Goal: Share content: Share content

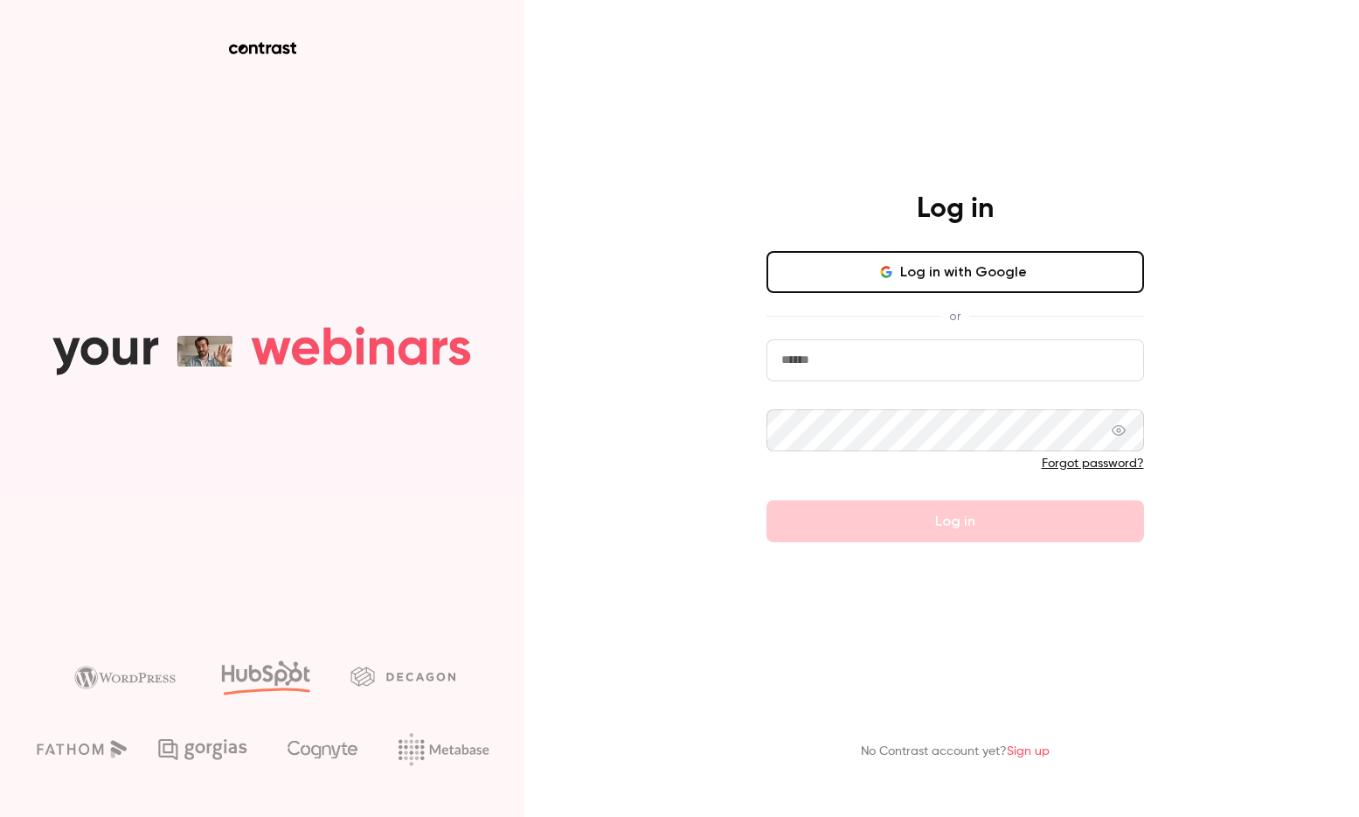
click at [684, 493] on div "Log in Log in with Google or Forgot password? Log in No Contrast account yet? S…" at bounding box center [679, 408] width 1359 height 817
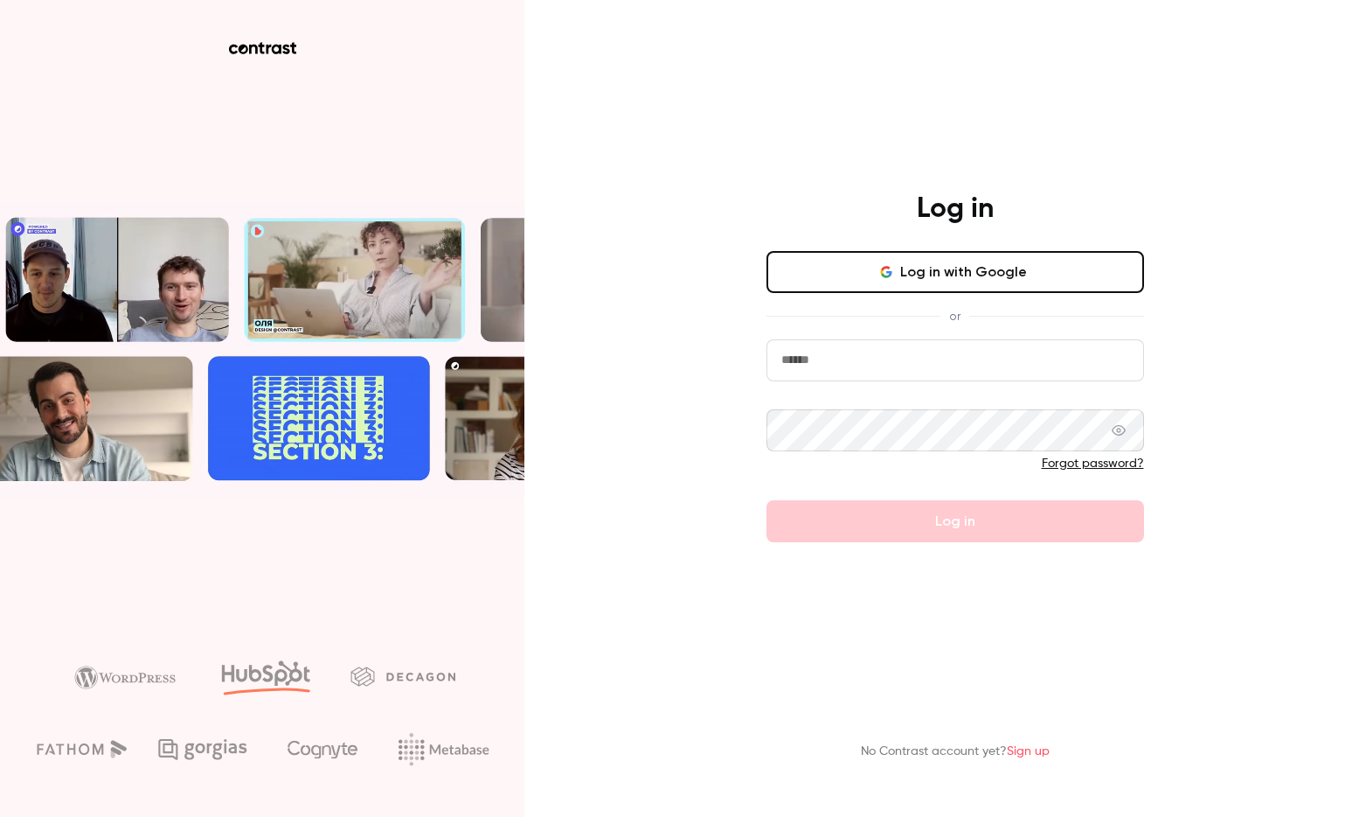
click at [886, 279] on button "Log in with Google" at bounding box center [956, 272] width 378 height 42
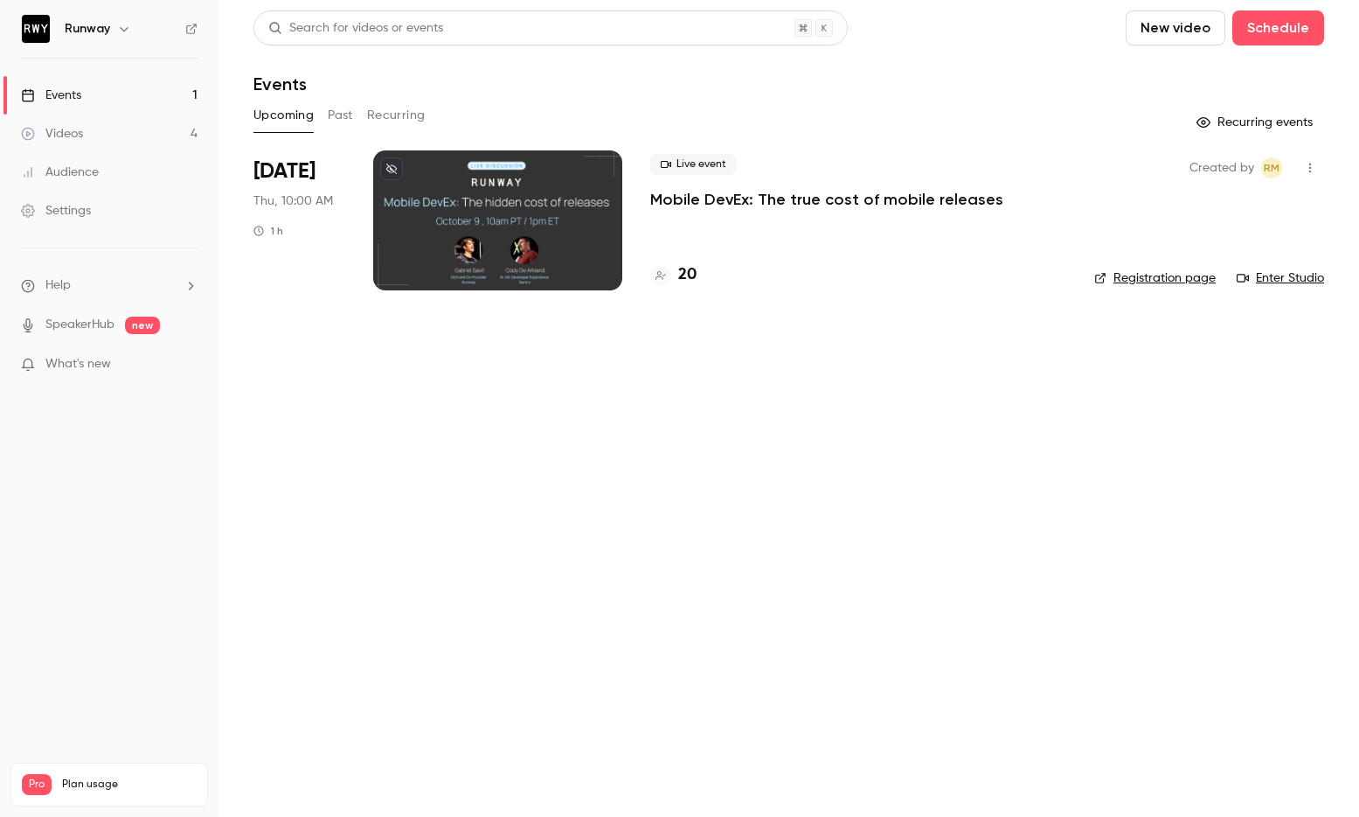
click at [349, 103] on button "Past" at bounding box center [340, 115] width 25 height 28
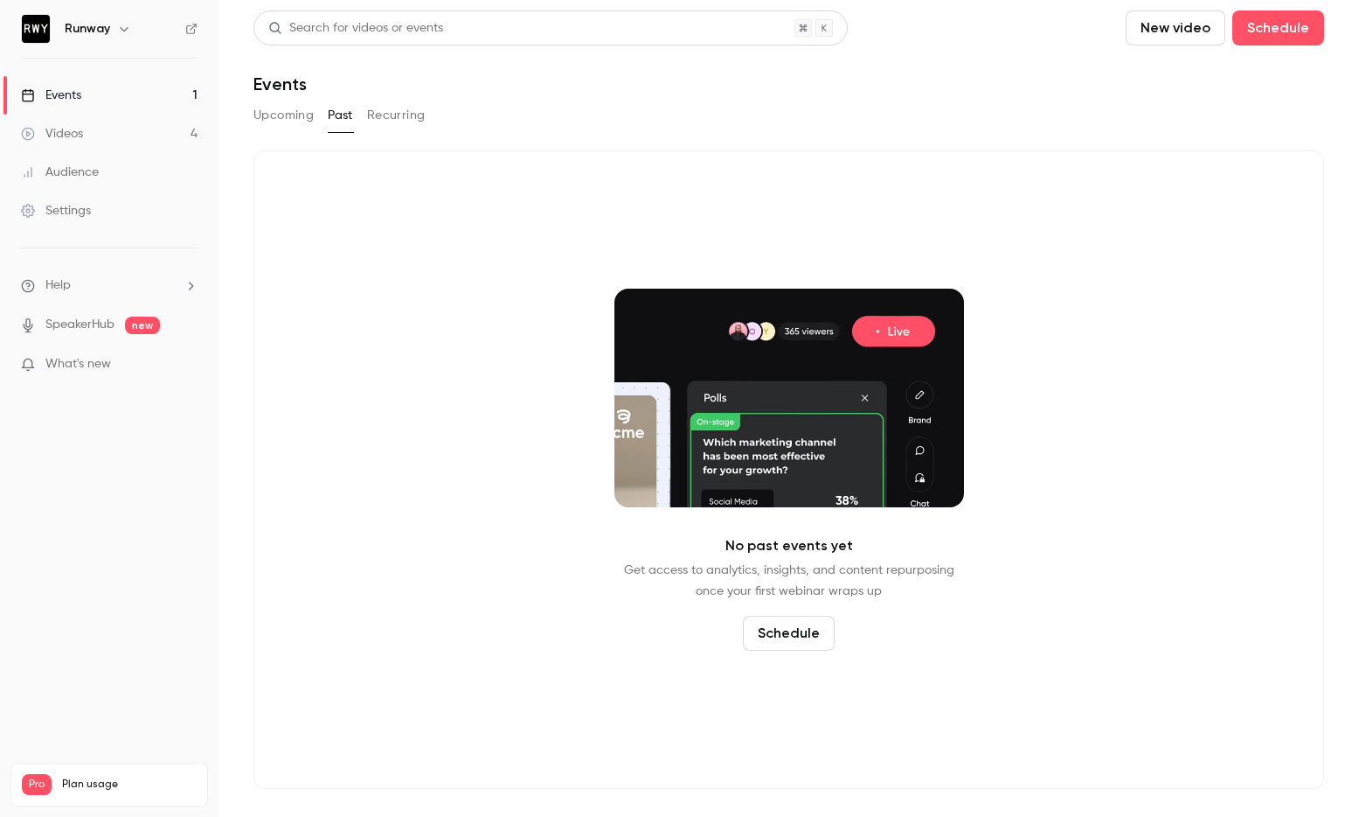
click at [654, 90] on div "Events" at bounding box center [789, 83] width 1071 height 21
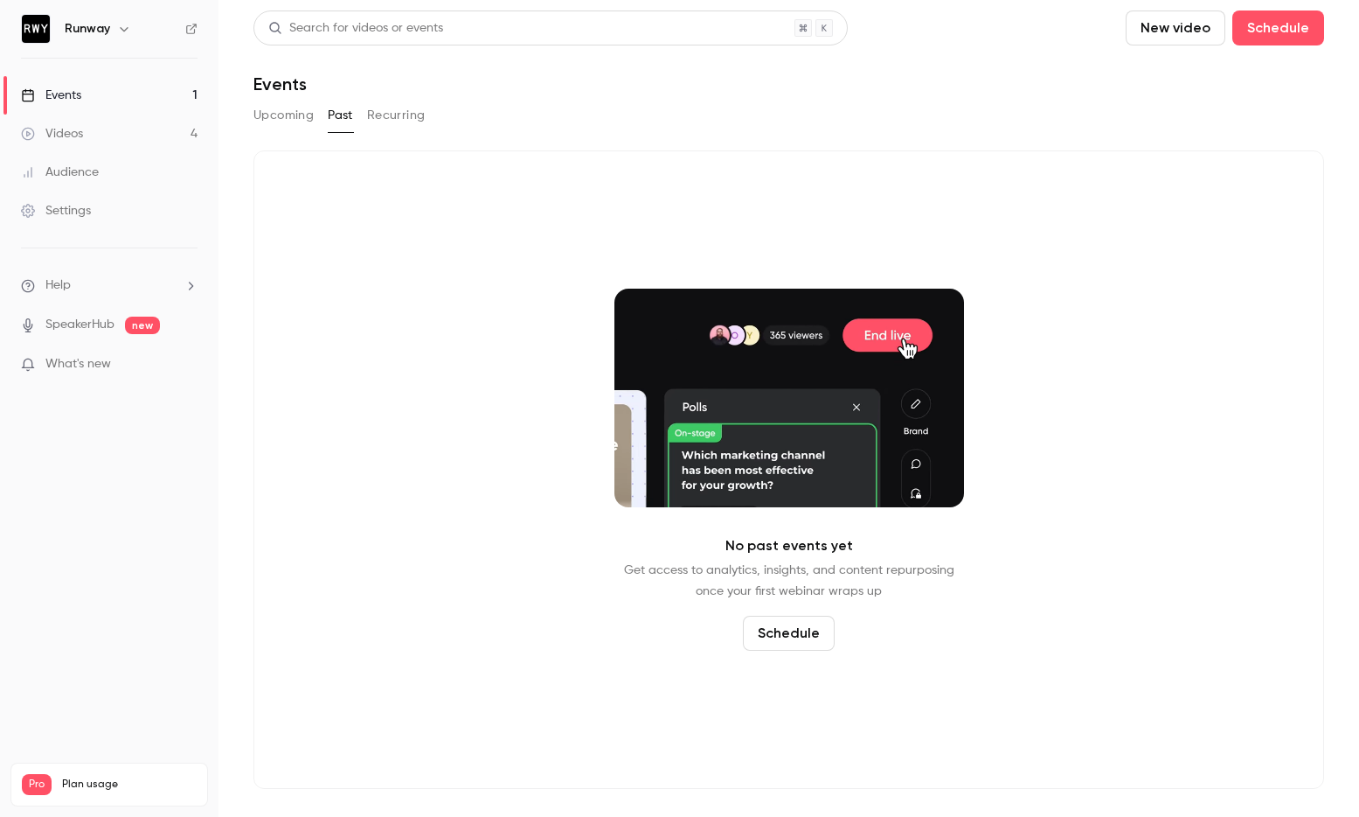
click at [924, 128] on div "Upcoming Past Recurring" at bounding box center [789, 115] width 1071 height 28
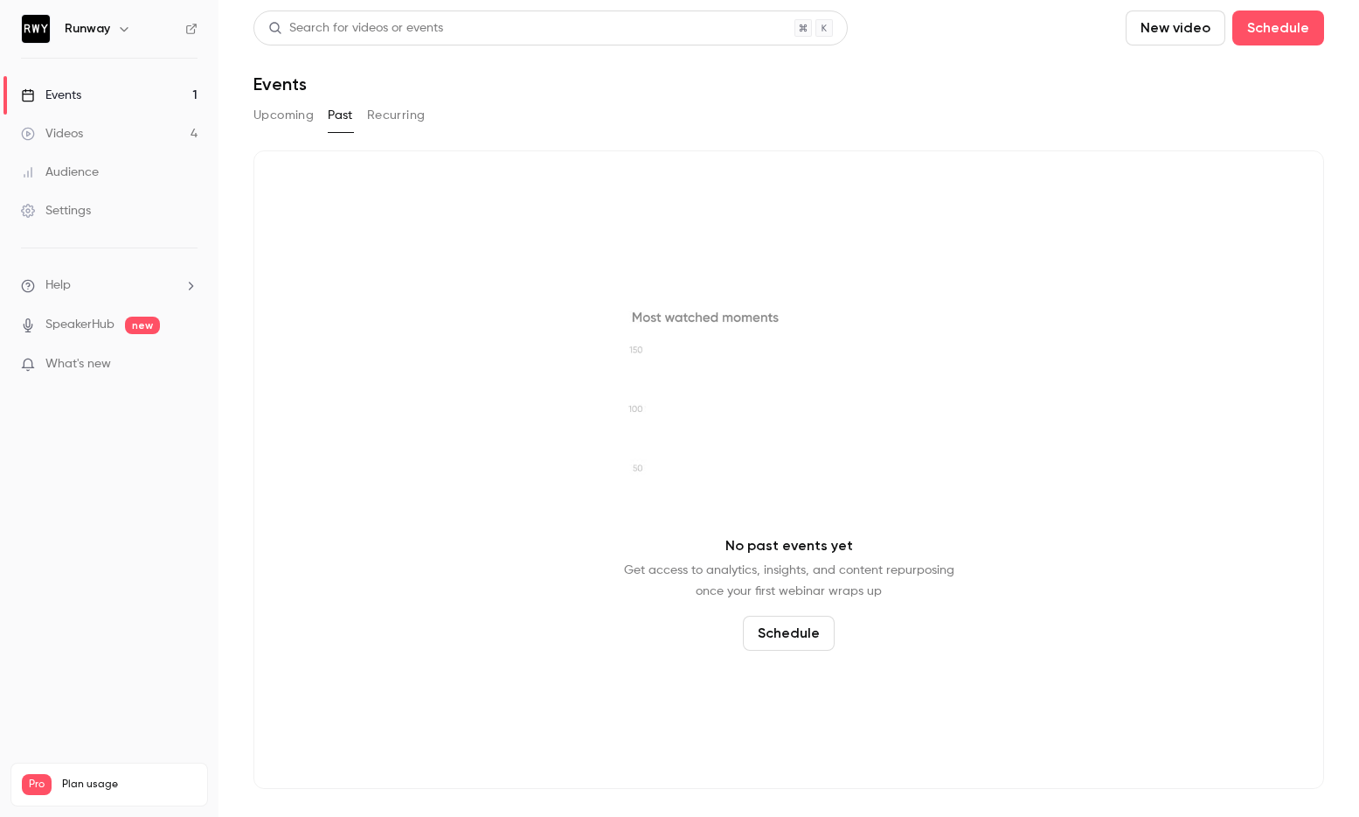
click at [1116, 111] on div "Upcoming Past Recurring" at bounding box center [789, 115] width 1071 height 28
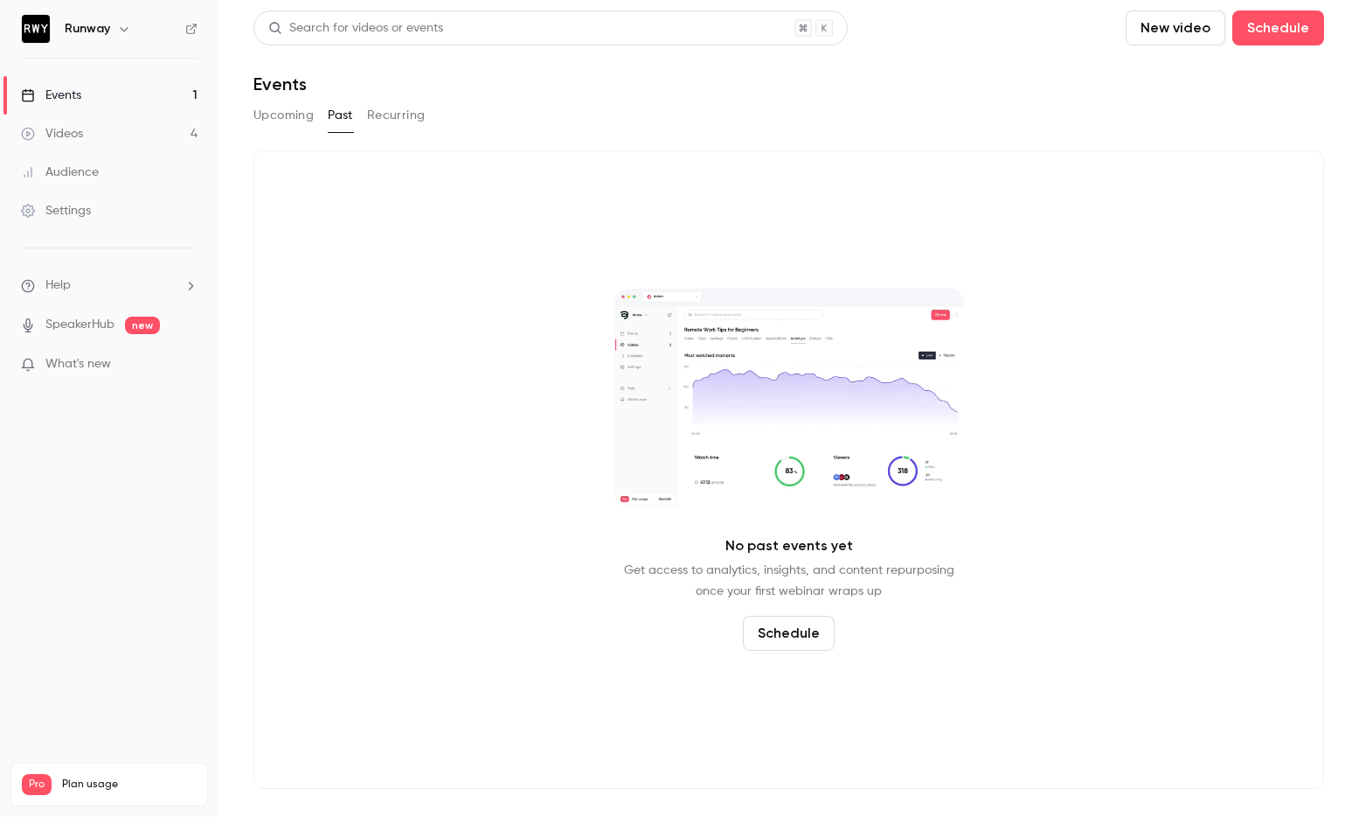
click at [385, 118] on button "Recurring" at bounding box center [396, 115] width 59 height 28
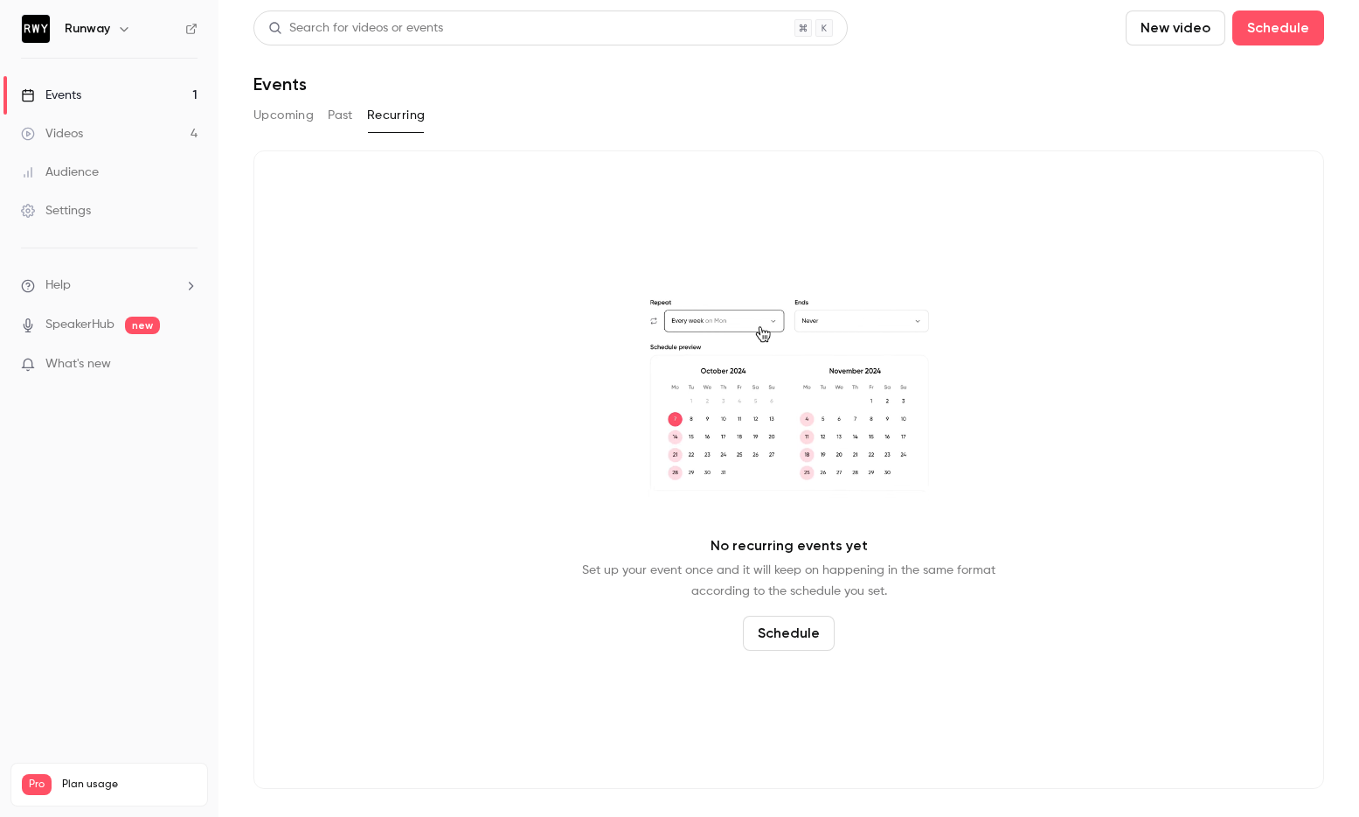
click at [349, 120] on button "Past" at bounding box center [340, 115] width 25 height 28
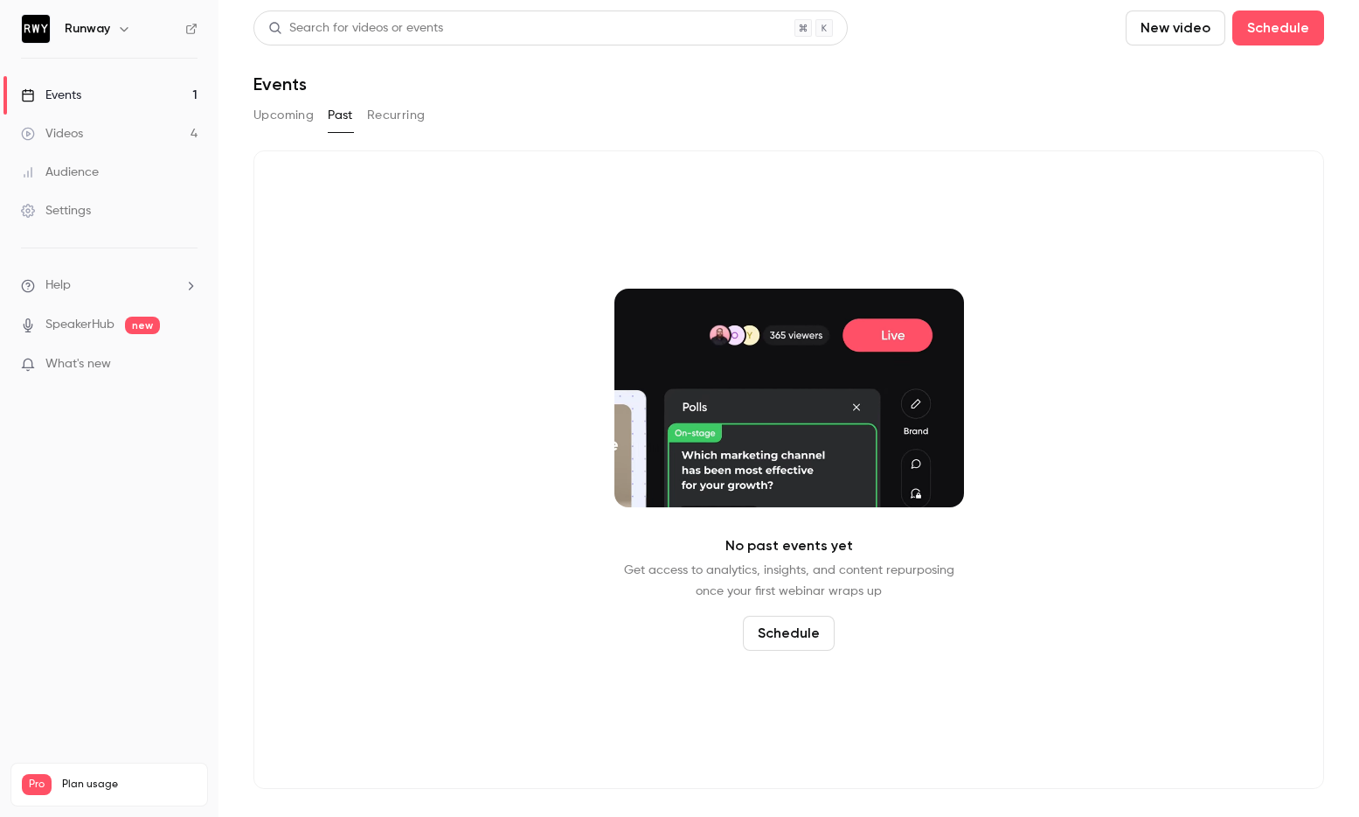
click at [162, 124] on link "Videos 4" at bounding box center [109, 134] width 219 height 38
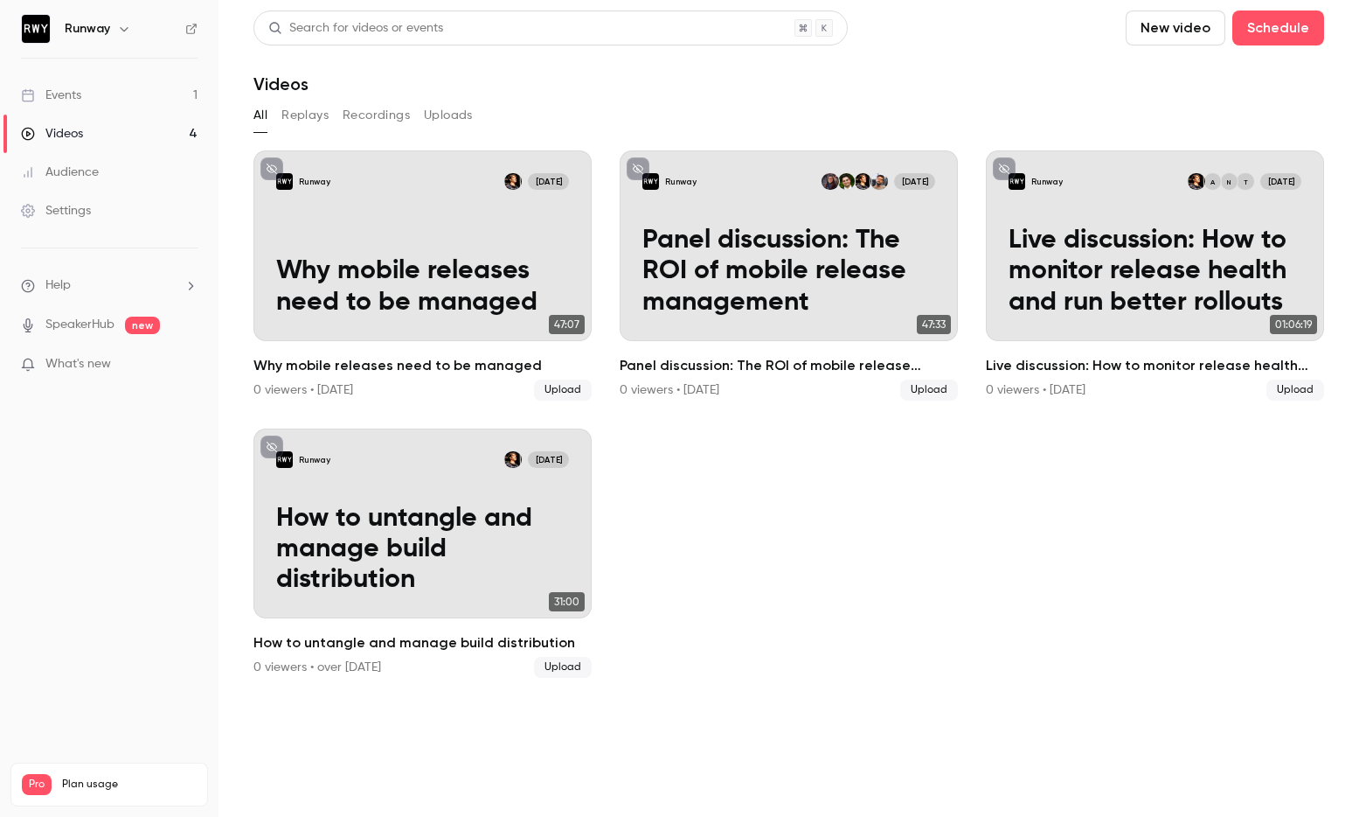
click at [93, 30] on h6 "Runway" at bounding box center [87, 28] width 45 height 17
click at [127, 25] on icon "button" at bounding box center [124, 29] width 14 height 14
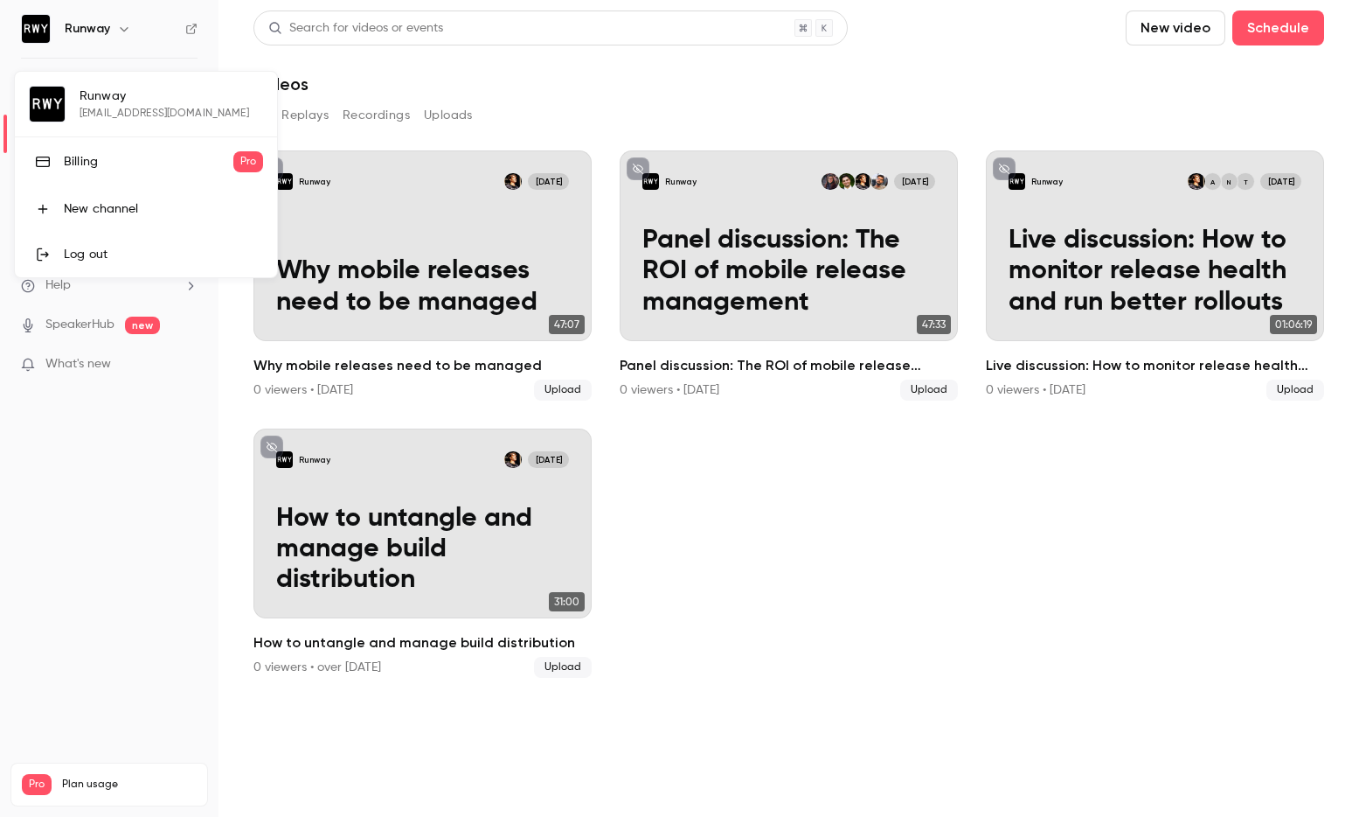
click at [865, 554] on div at bounding box center [679, 408] width 1359 height 817
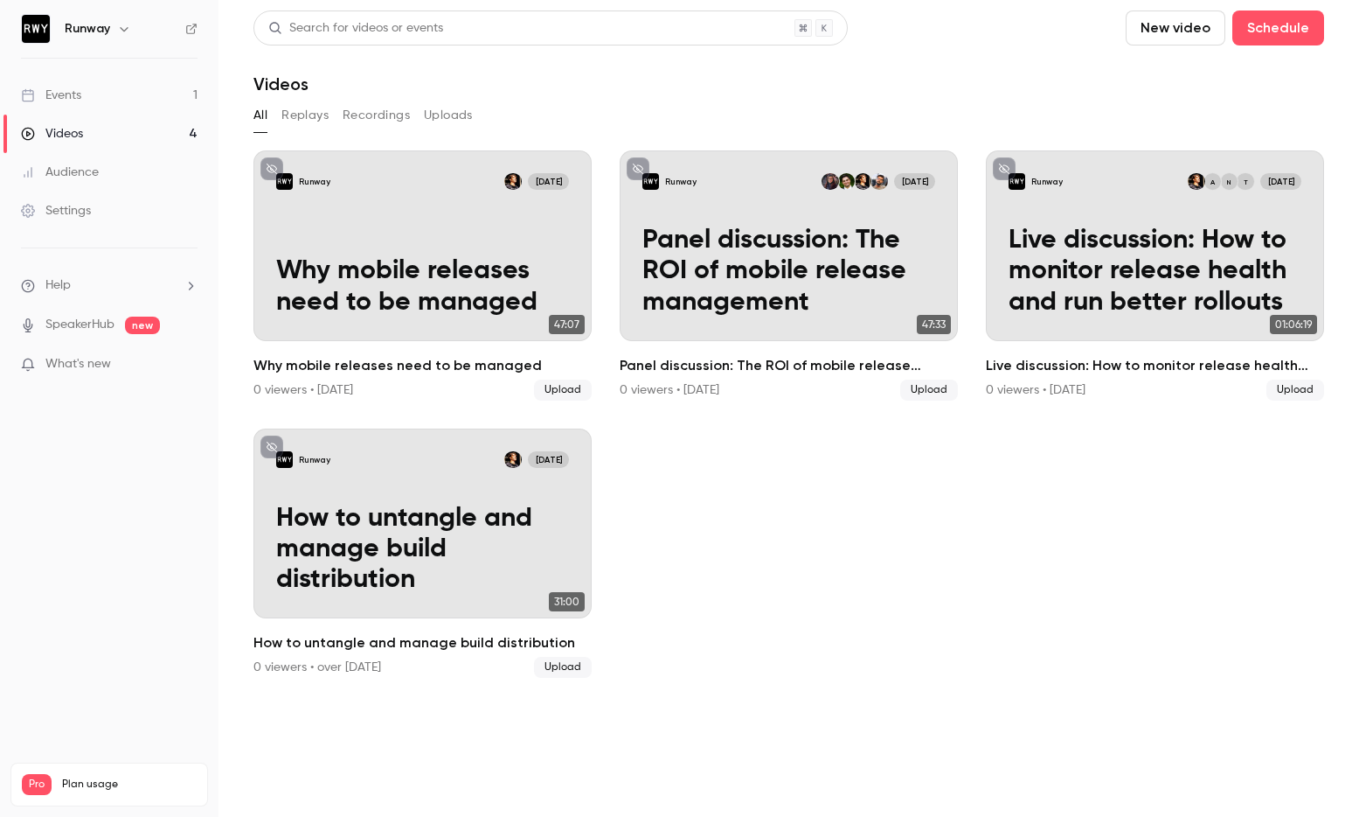
click at [80, 92] on div "Events" at bounding box center [51, 95] width 60 height 17
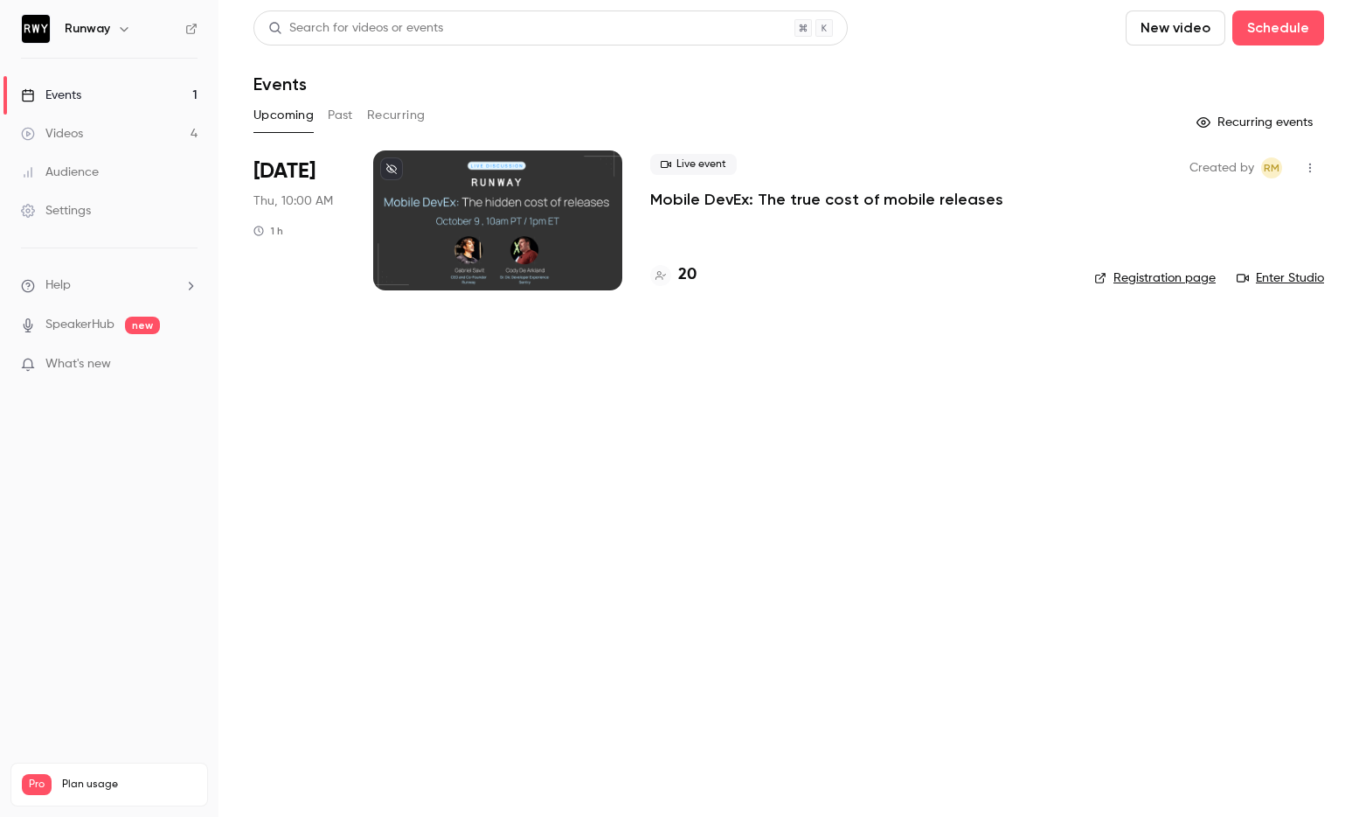
click at [127, 131] on link "Videos 4" at bounding box center [109, 134] width 219 height 38
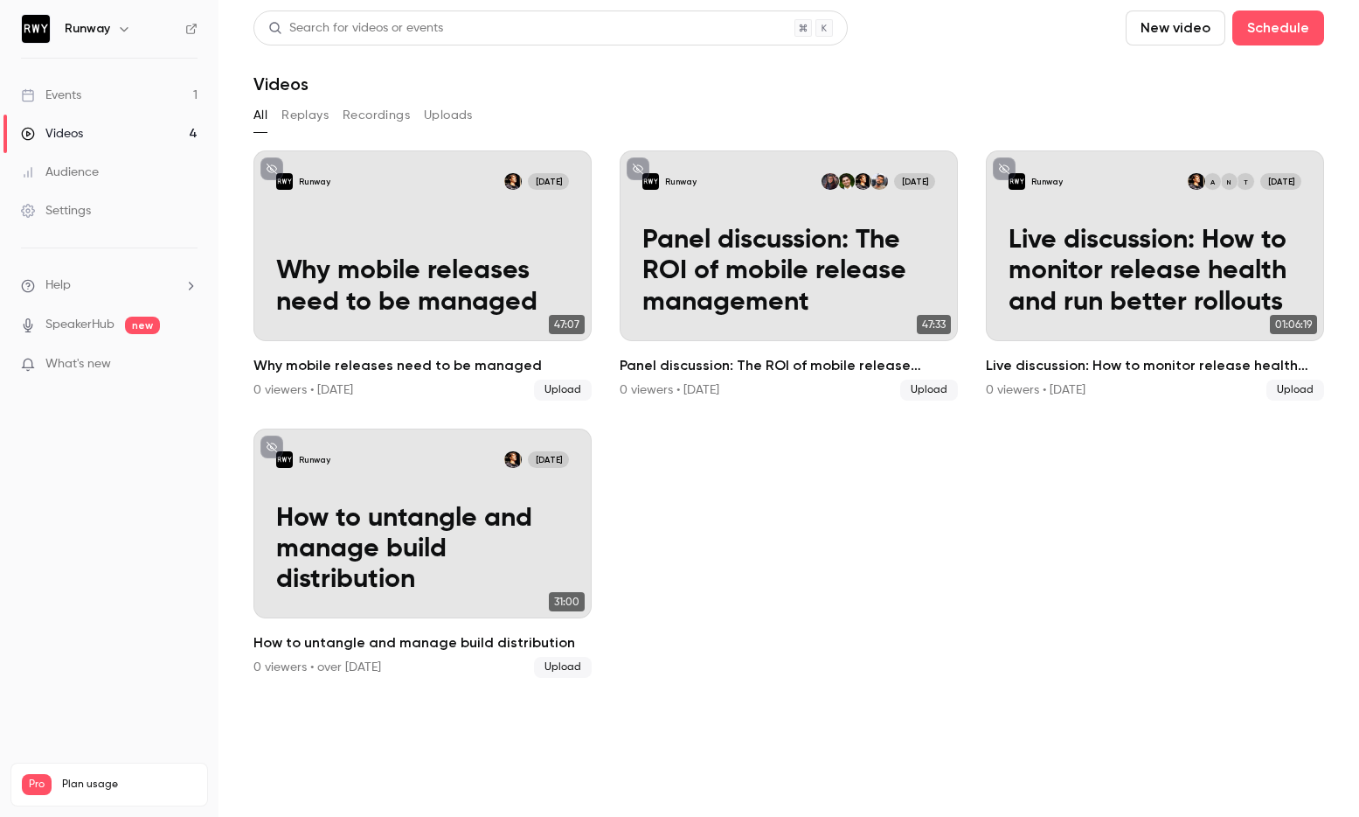
click at [87, 212] on div "Settings" at bounding box center [56, 210] width 70 height 17
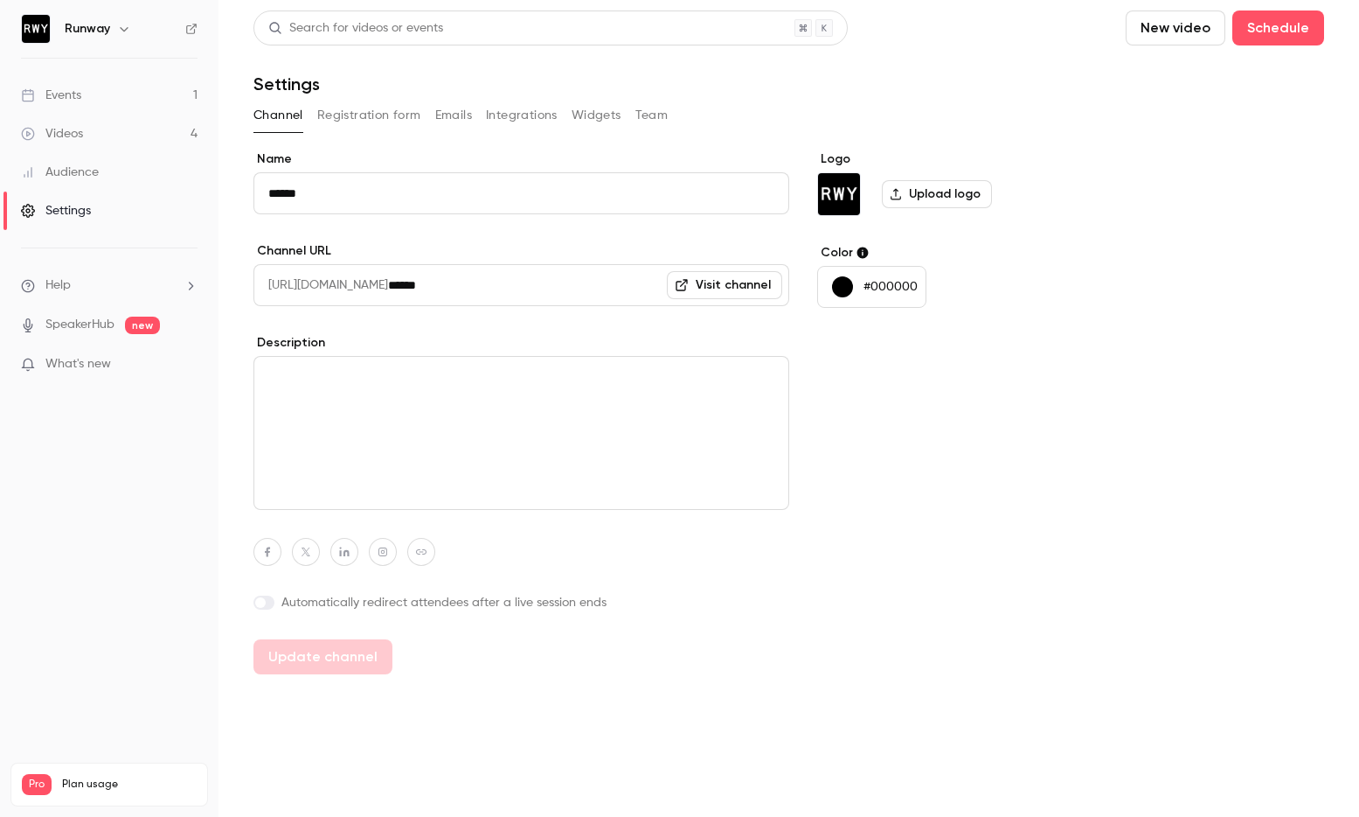
click at [364, 122] on button "Registration form" at bounding box center [369, 115] width 104 height 28
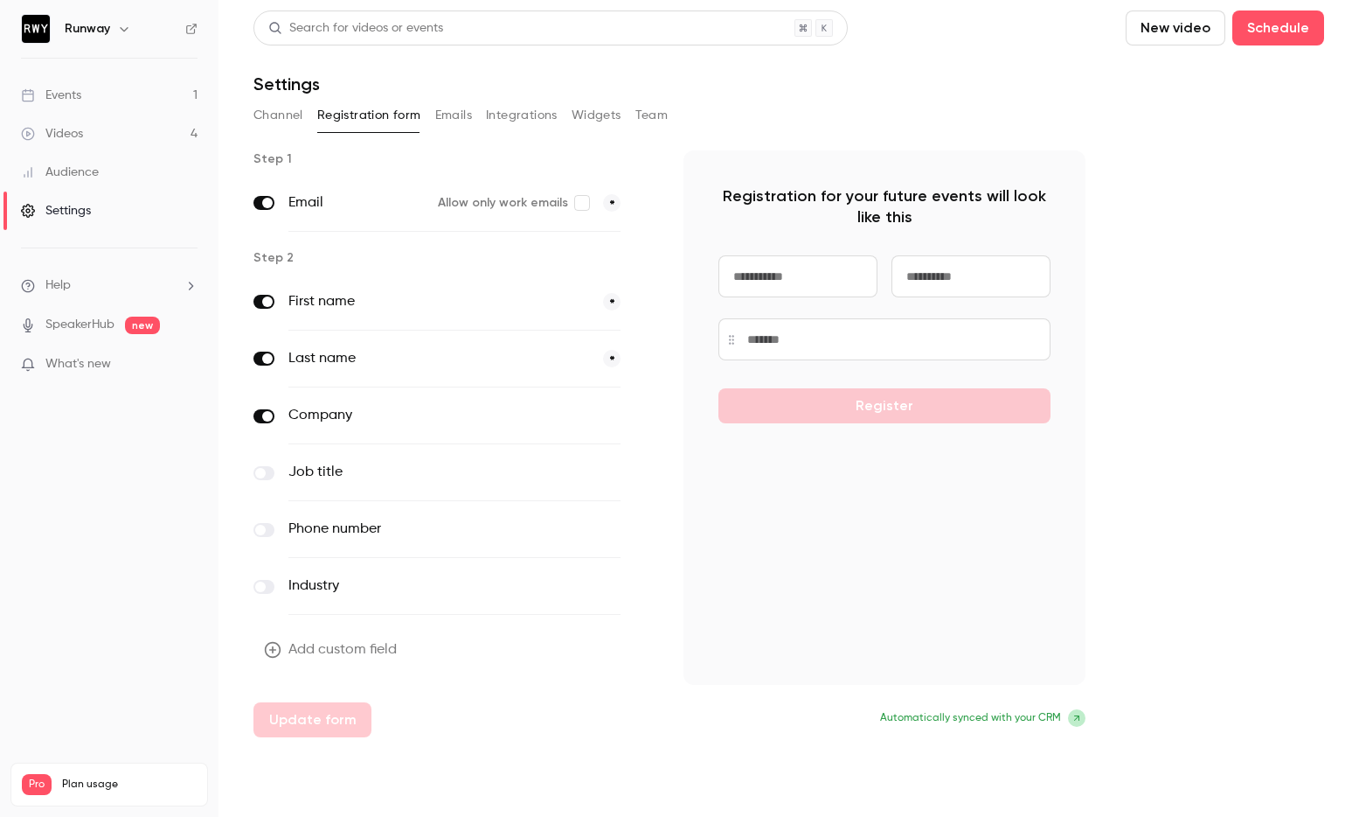
click at [452, 121] on button "Emails" at bounding box center [453, 115] width 37 height 28
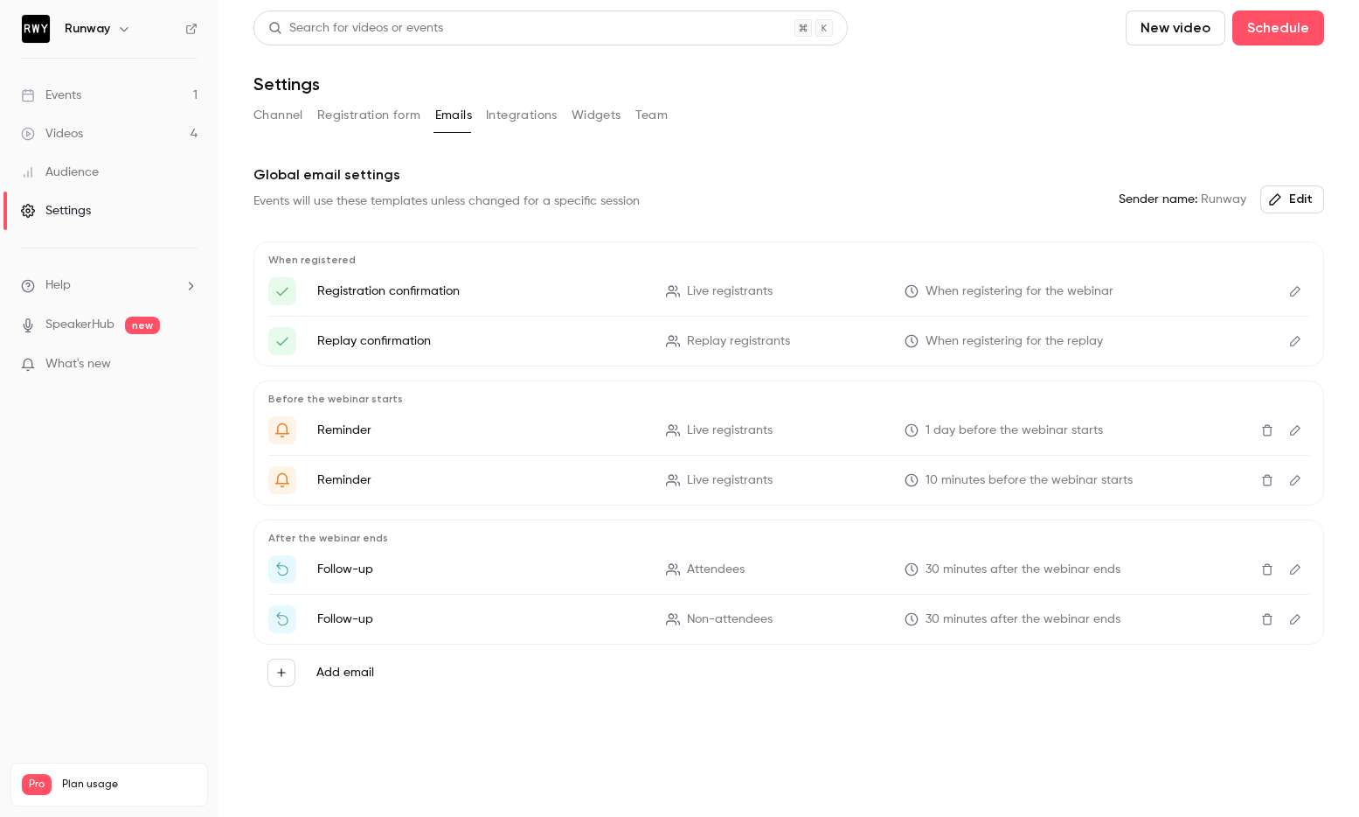
click at [501, 120] on button "Integrations" at bounding box center [522, 115] width 72 height 28
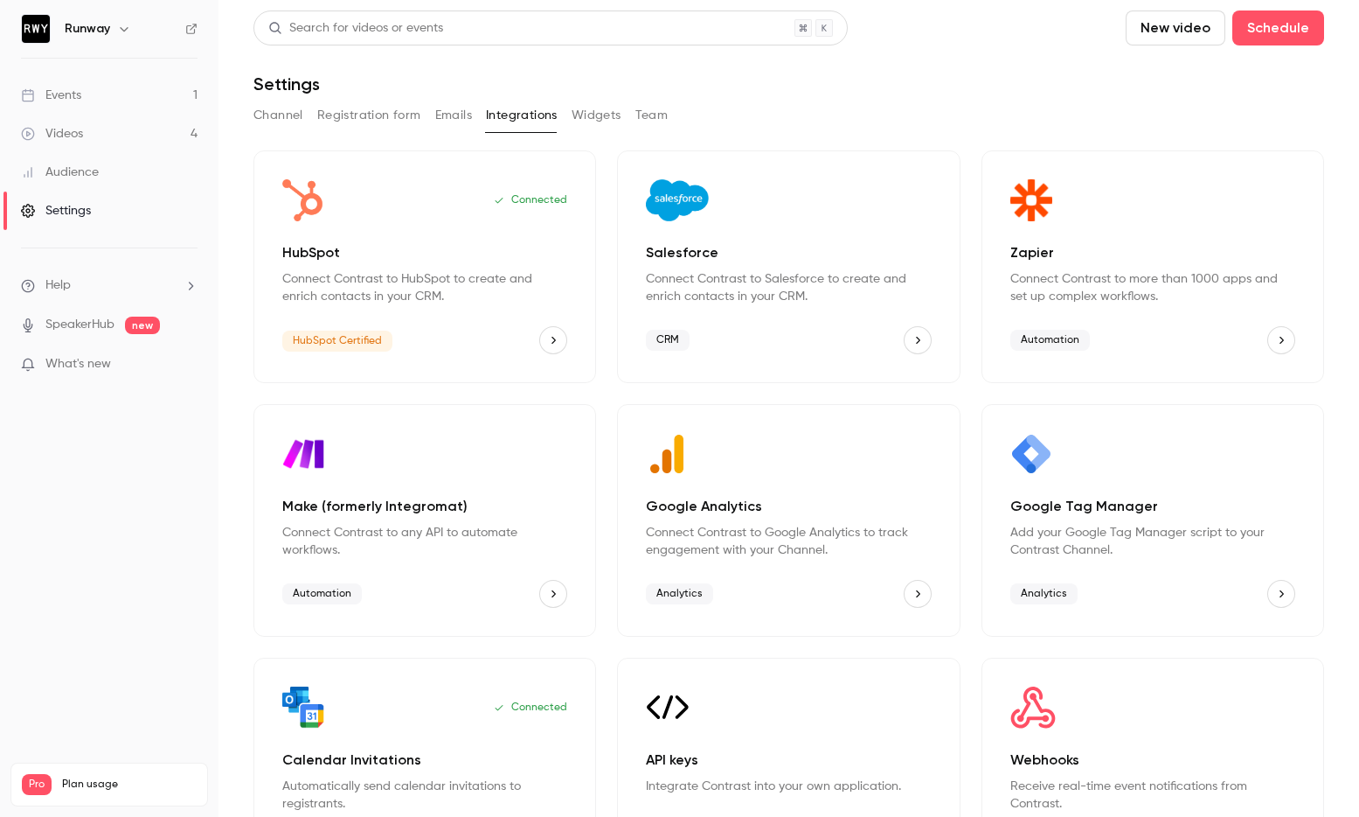
click at [558, 125] on div "Channel Registration form Emails Integrations Widgets Team" at bounding box center [789, 115] width 1071 height 28
click at [590, 122] on button "Widgets" at bounding box center [597, 115] width 50 height 28
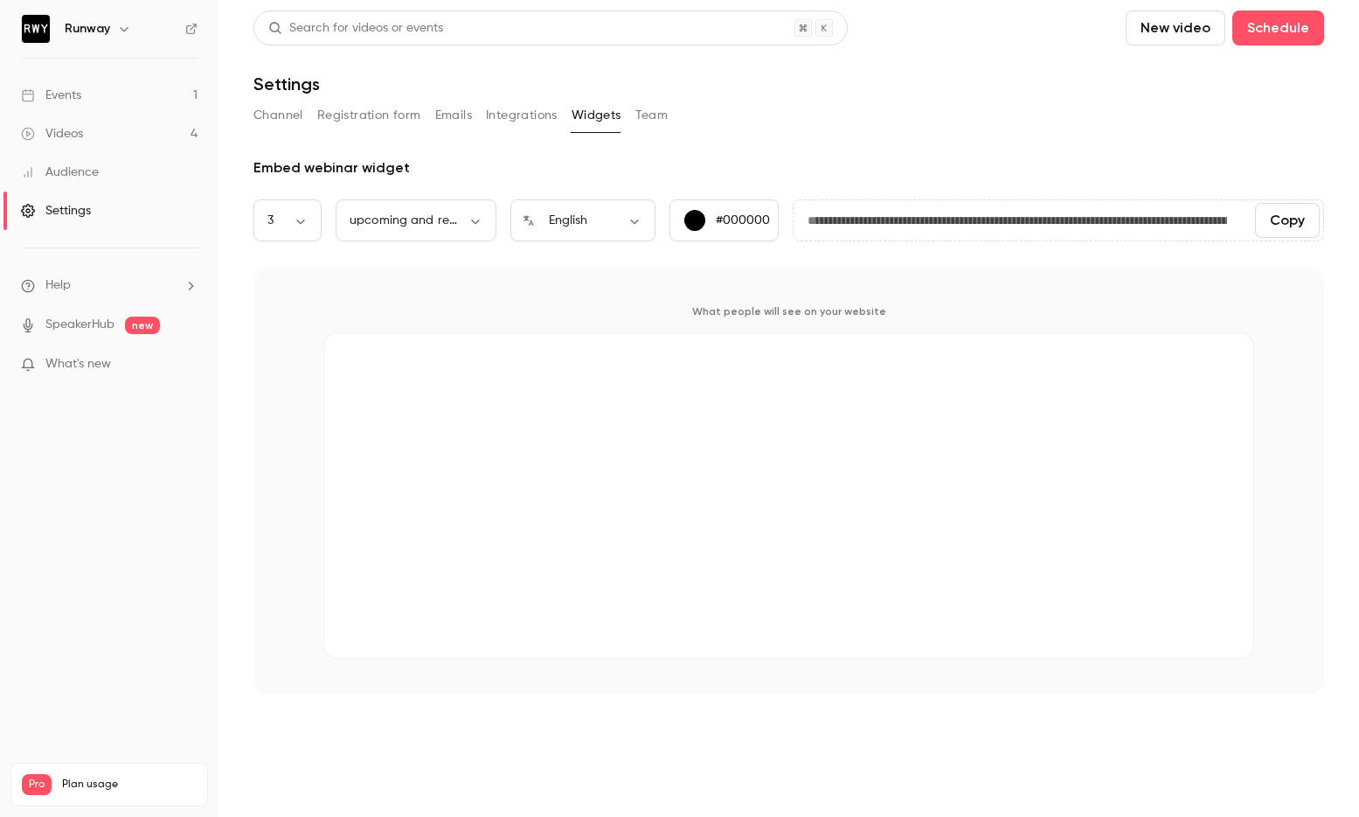
click at [689, 121] on div "Channel Registration form Emails Integrations Widgets Team" at bounding box center [789, 115] width 1071 height 28
click at [87, 125] on link "Videos 4" at bounding box center [109, 134] width 219 height 38
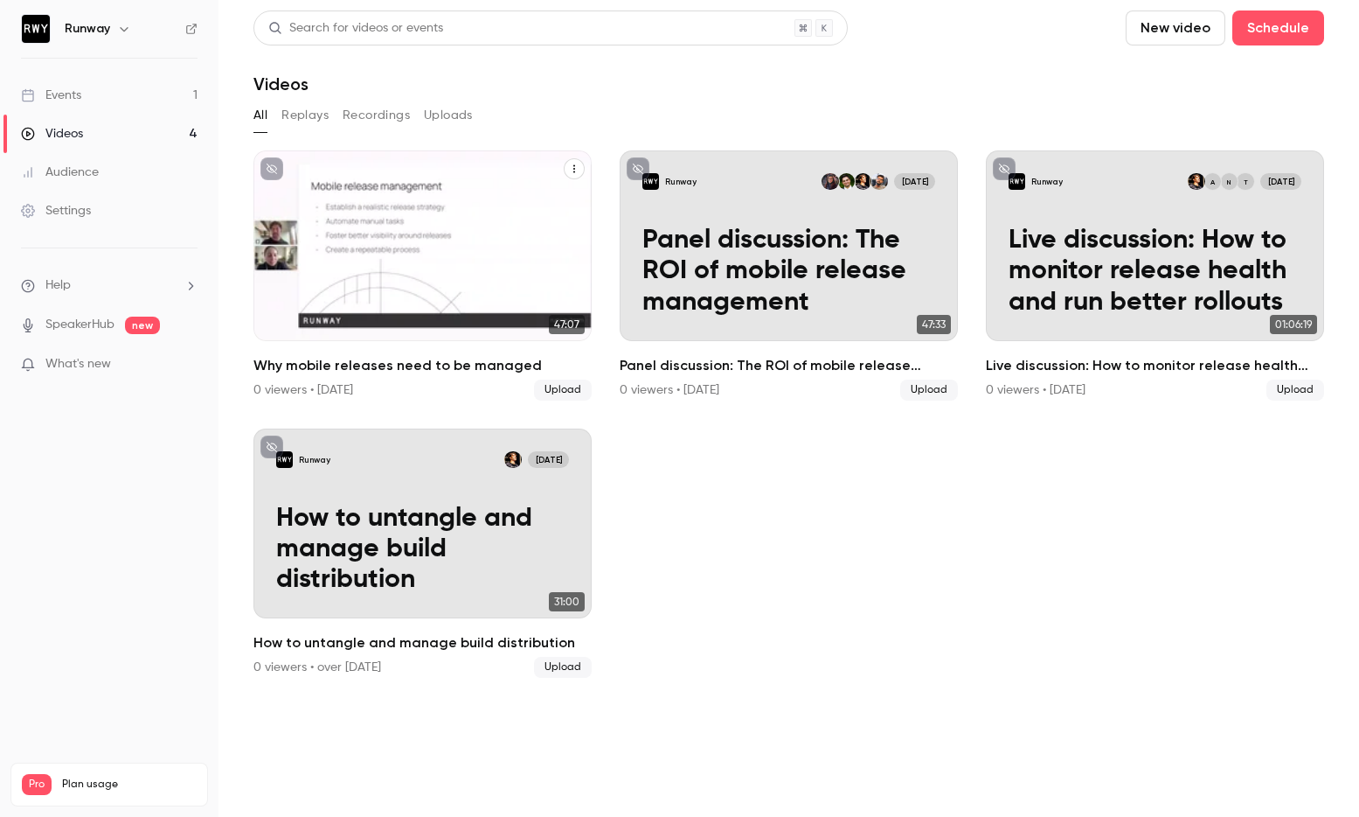
click at [448, 364] on h2 "Why mobile releases need to be managed" at bounding box center [423, 365] width 338 height 21
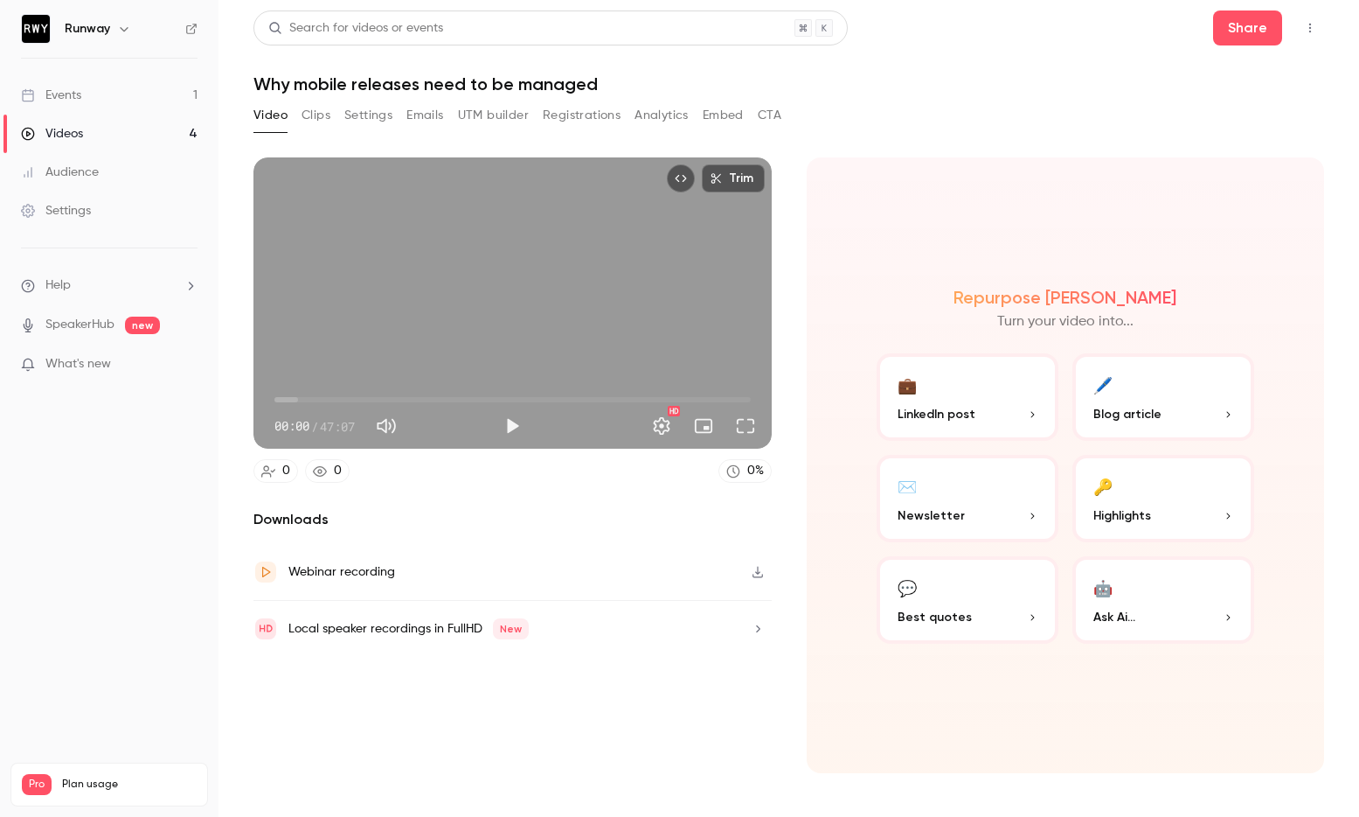
click at [427, 115] on button "Emails" at bounding box center [425, 115] width 37 height 28
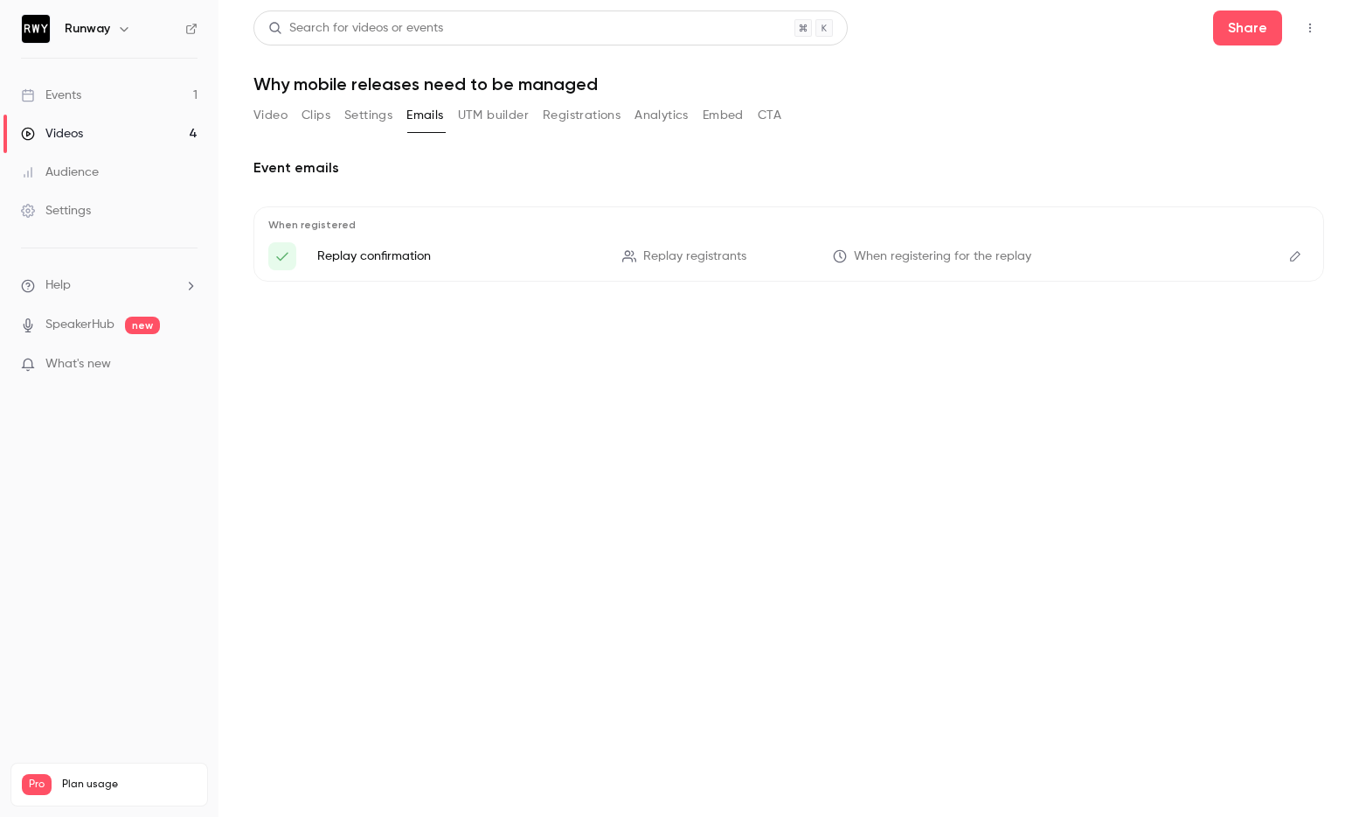
click at [361, 121] on button "Settings" at bounding box center [368, 115] width 48 height 28
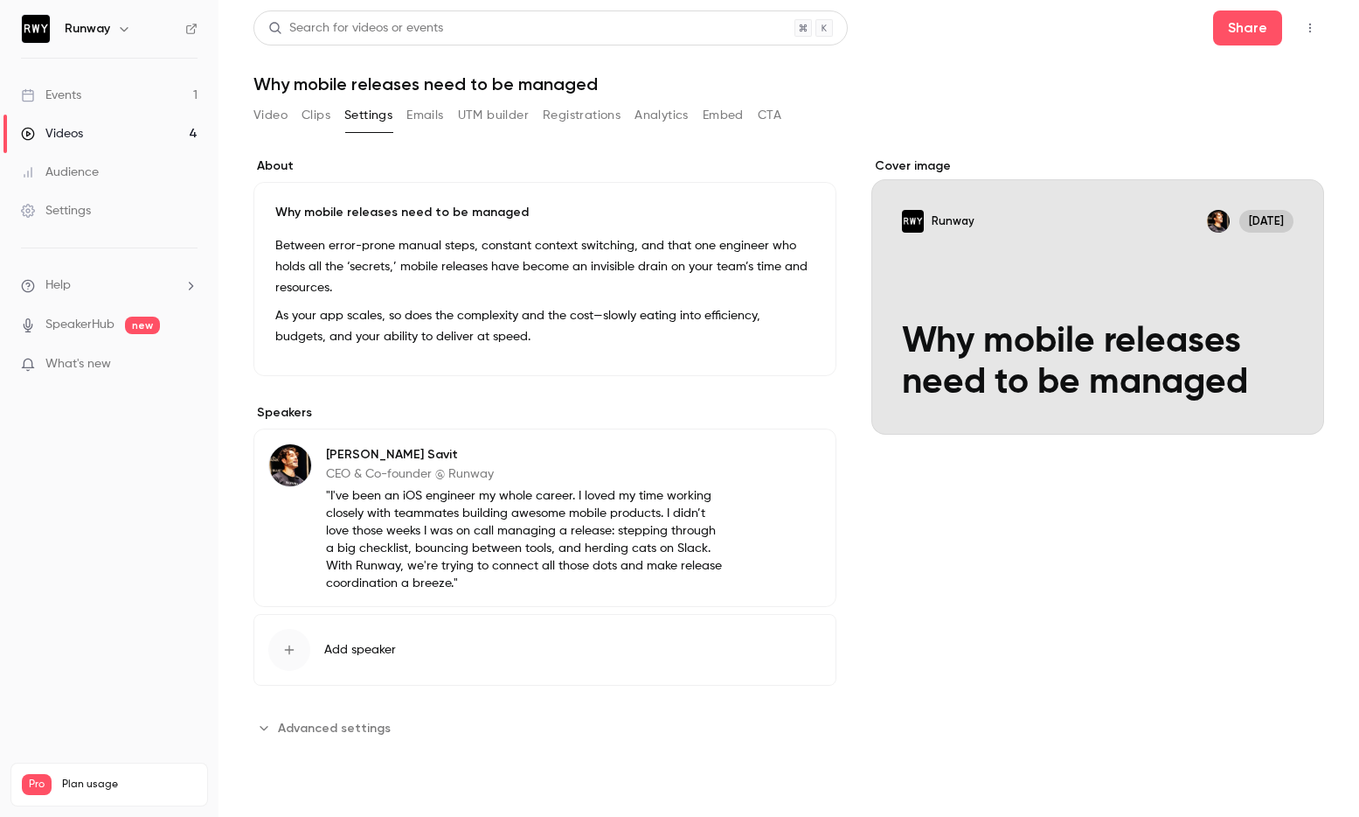
click at [153, 134] on link "Videos 4" at bounding box center [109, 134] width 219 height 38
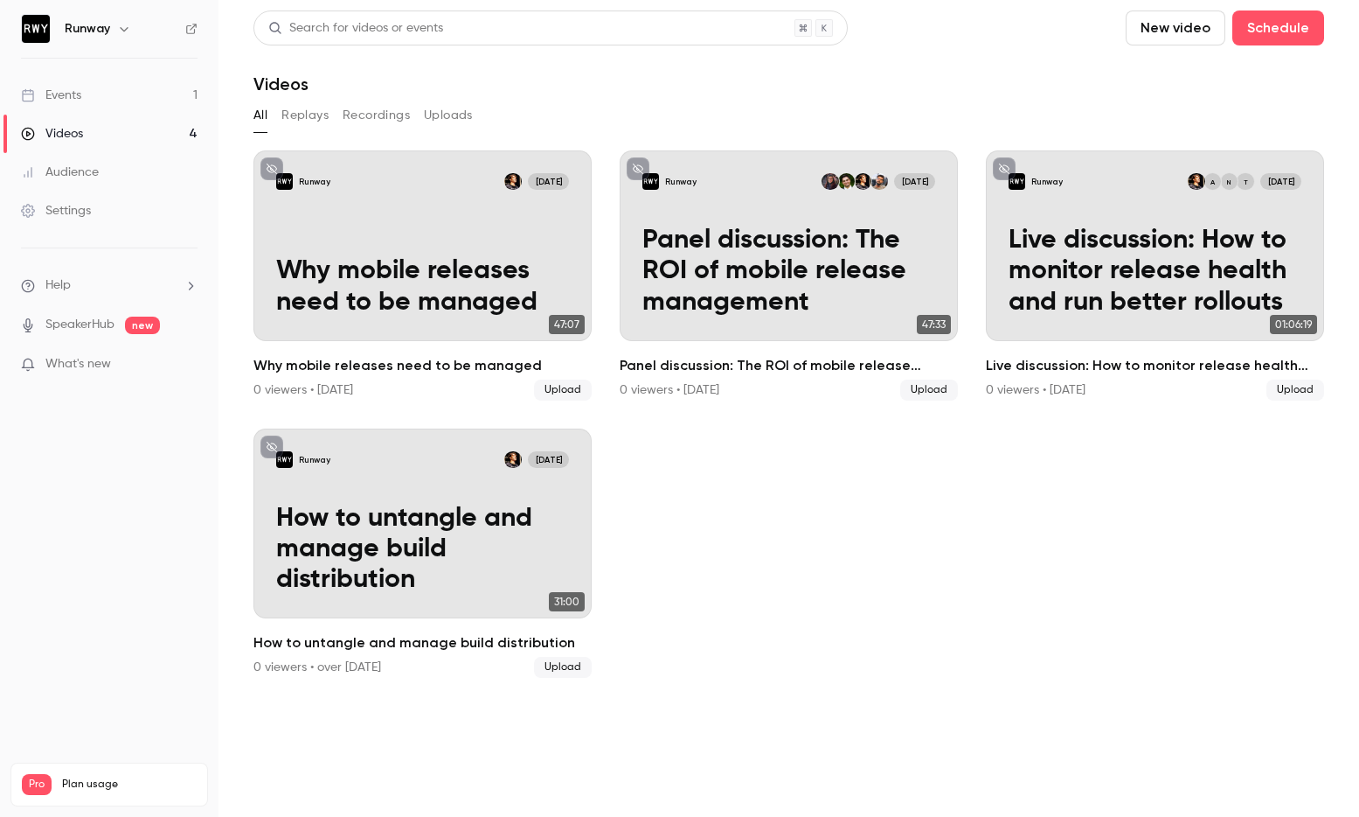
click at [737, 659] on ul "Runway [DATE] Why mobile releases need to be managed 47:07 Why mobile releases …" at bounding box center [789, 413] width 1071 height 527
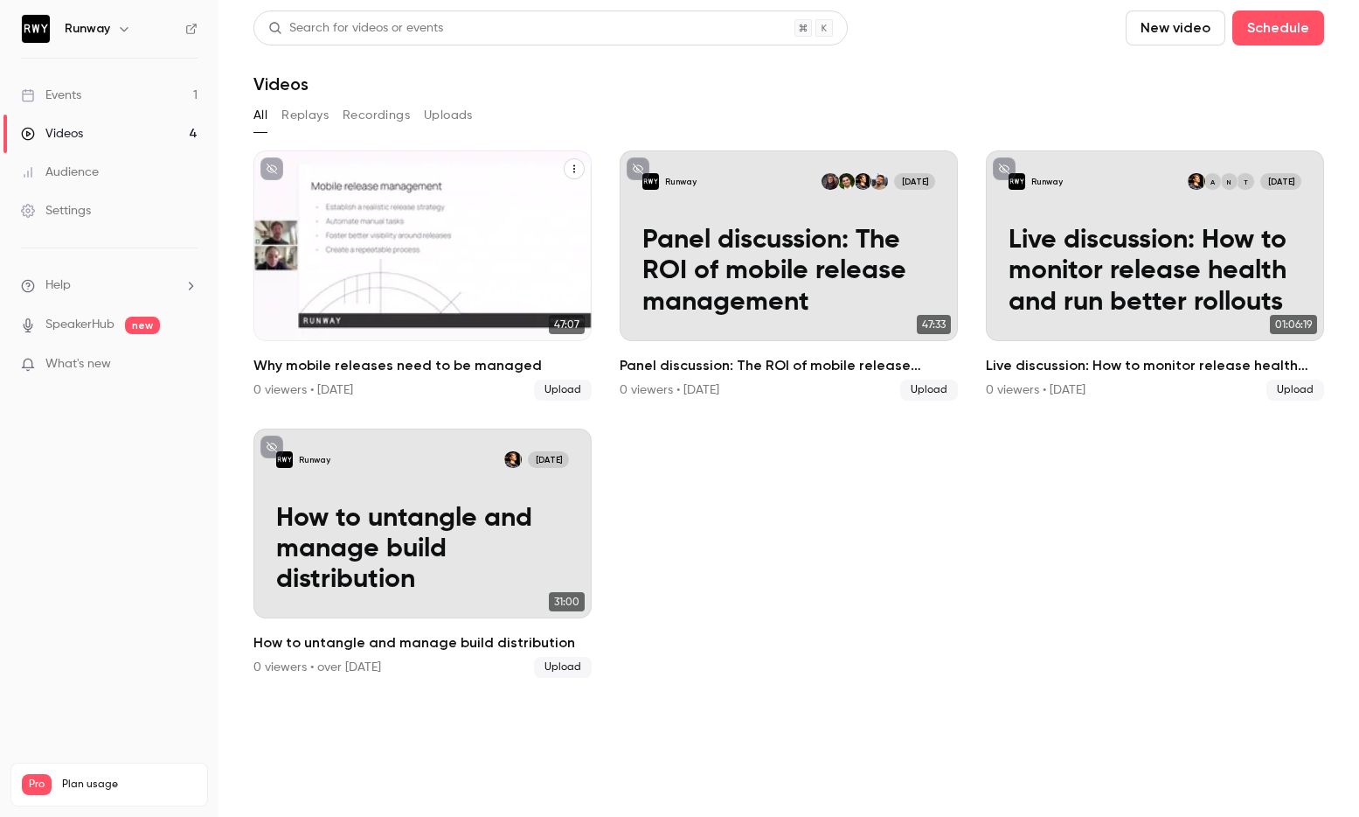
click at [408, 363] on h2 "Why mobile releases need to be managed" at bounding box center [423, 365] width 338 height 21
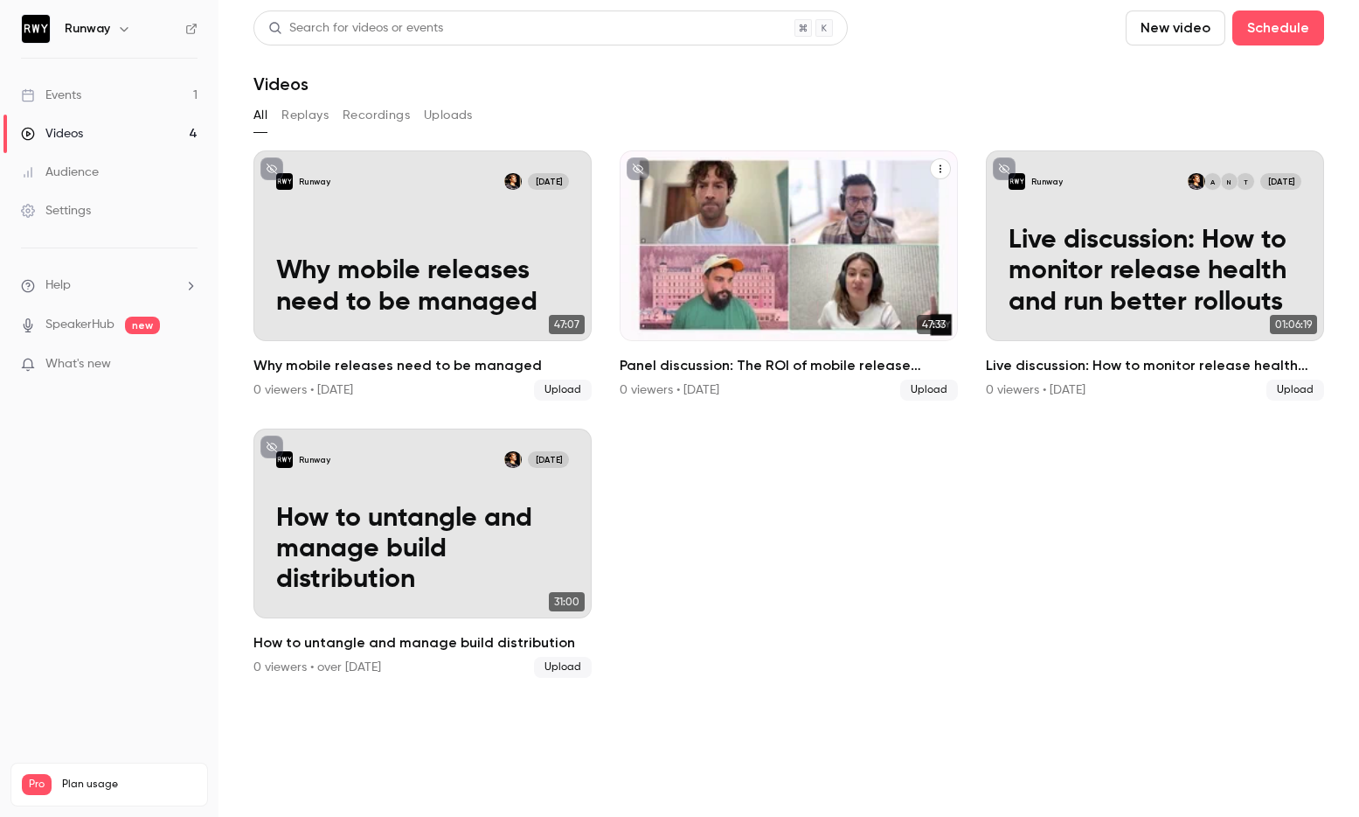
click at [782, 368] on h2 "Panel discussion: The ROI of mobile release management" at bounding box center [789, 365] width 338 height 21
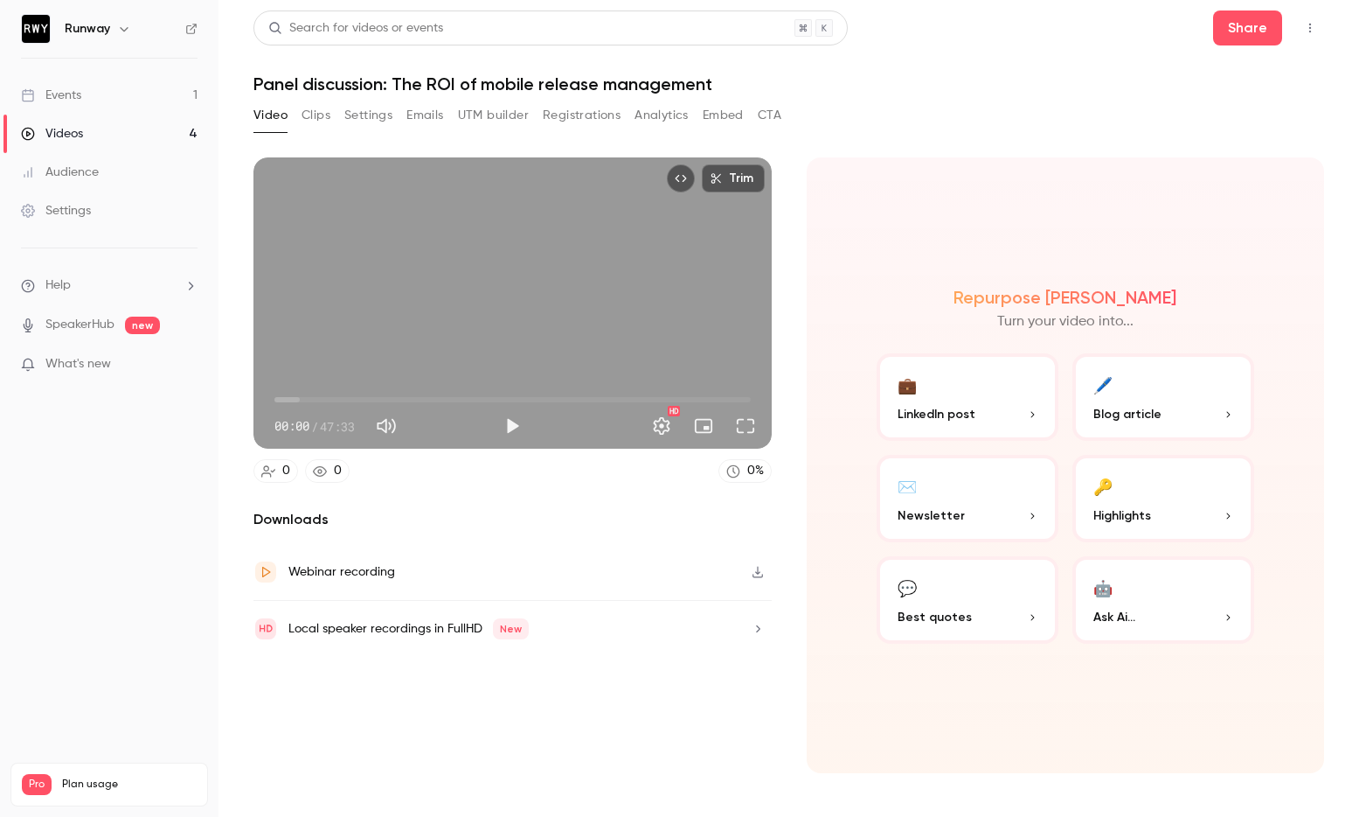
click at [604, 115] on button "Registrations" at bounding box center [582, 115] width 78 height 28
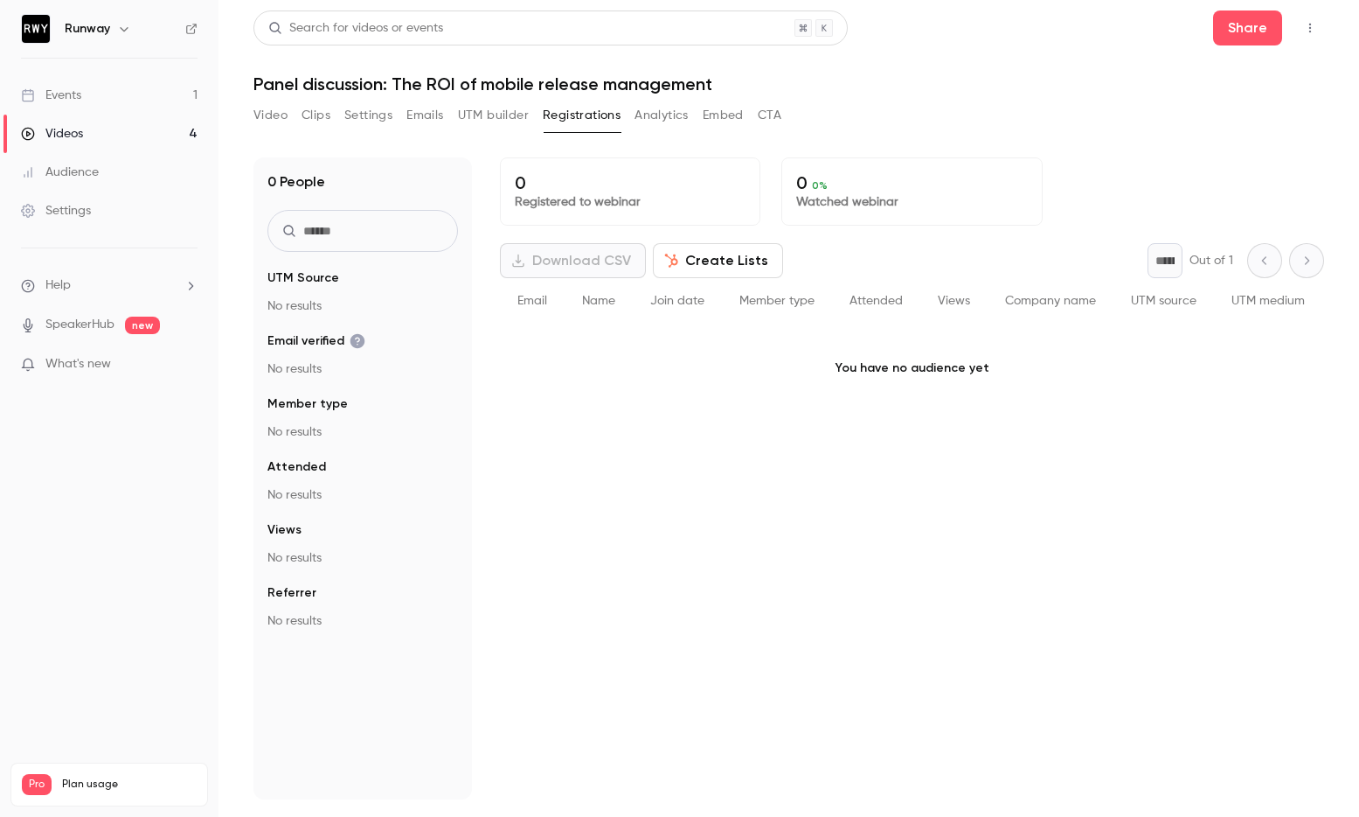
click at [699, 468] on div "0 Registered to webinar 0 0 % Watched webinar Download CSV Create Lists * Out o…" at bounding box center [912, 478] width 824 height 642
click at [817, 587] on div "0 Registered to webinar 0 0 % Watched webinar Download CSV Create Lists * Out o…" at bounding box center [912, 478] width 824 height 642
click at [702, 564] on div "0 Registered to webinar 0 0 % Watched webinar Download CSV Create Lists * Out o…" at bounding box center [912, 478] width 824 height 642
click at [706, 562] on div "0 Registered to webinar 0 0 % Watched webinar Download CSV Create Lists * Out o…" at bounding box center [912, 478] width 824 height 642
click at [1312, 28] on icon "Top Bar Actions" at bounding box center [1310, 28] width 14 height 12
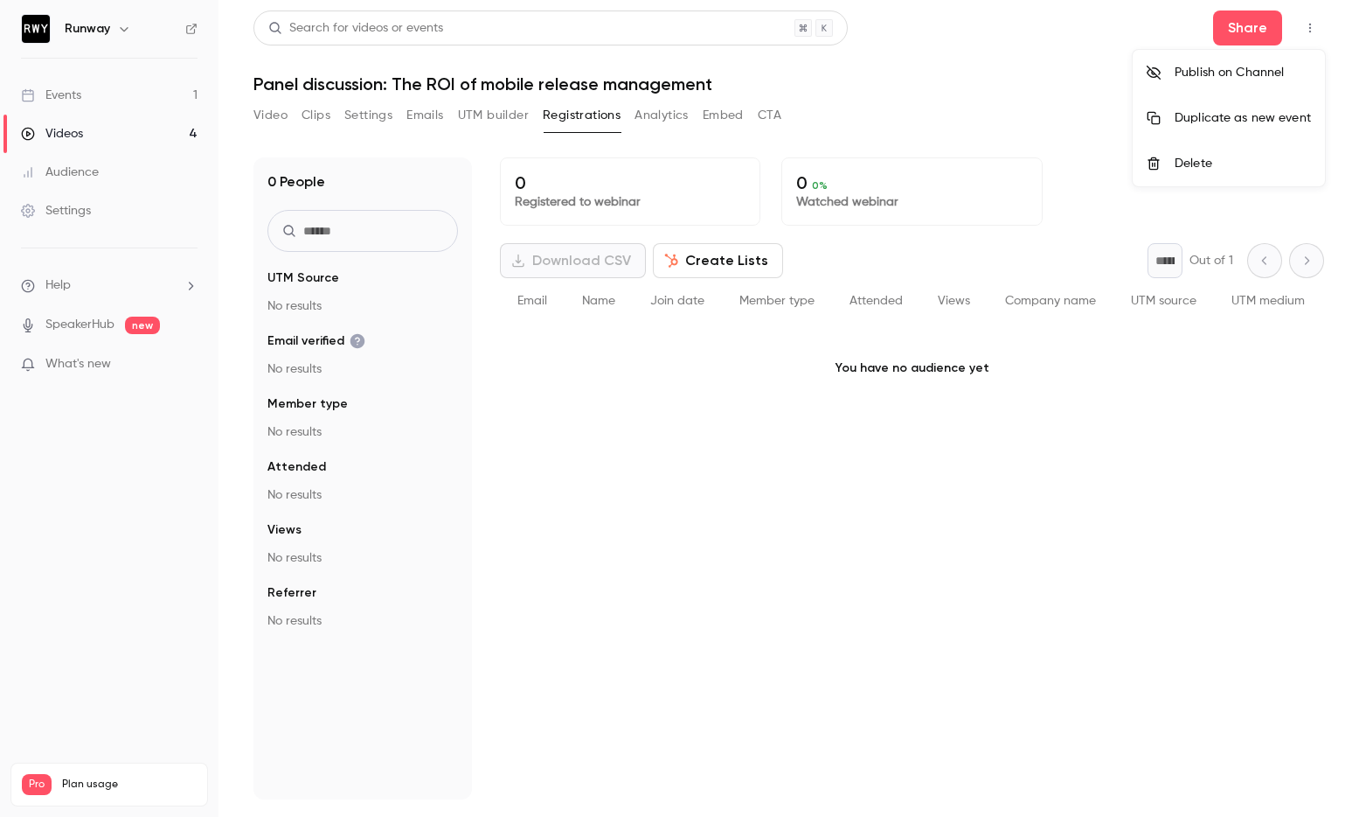
click at [94, 122] on div at bounding box center [679, 408] width 1359 height 817
click at [105, 96] on link "Events 1" at bounding box center [109, 95] width 219 height 38
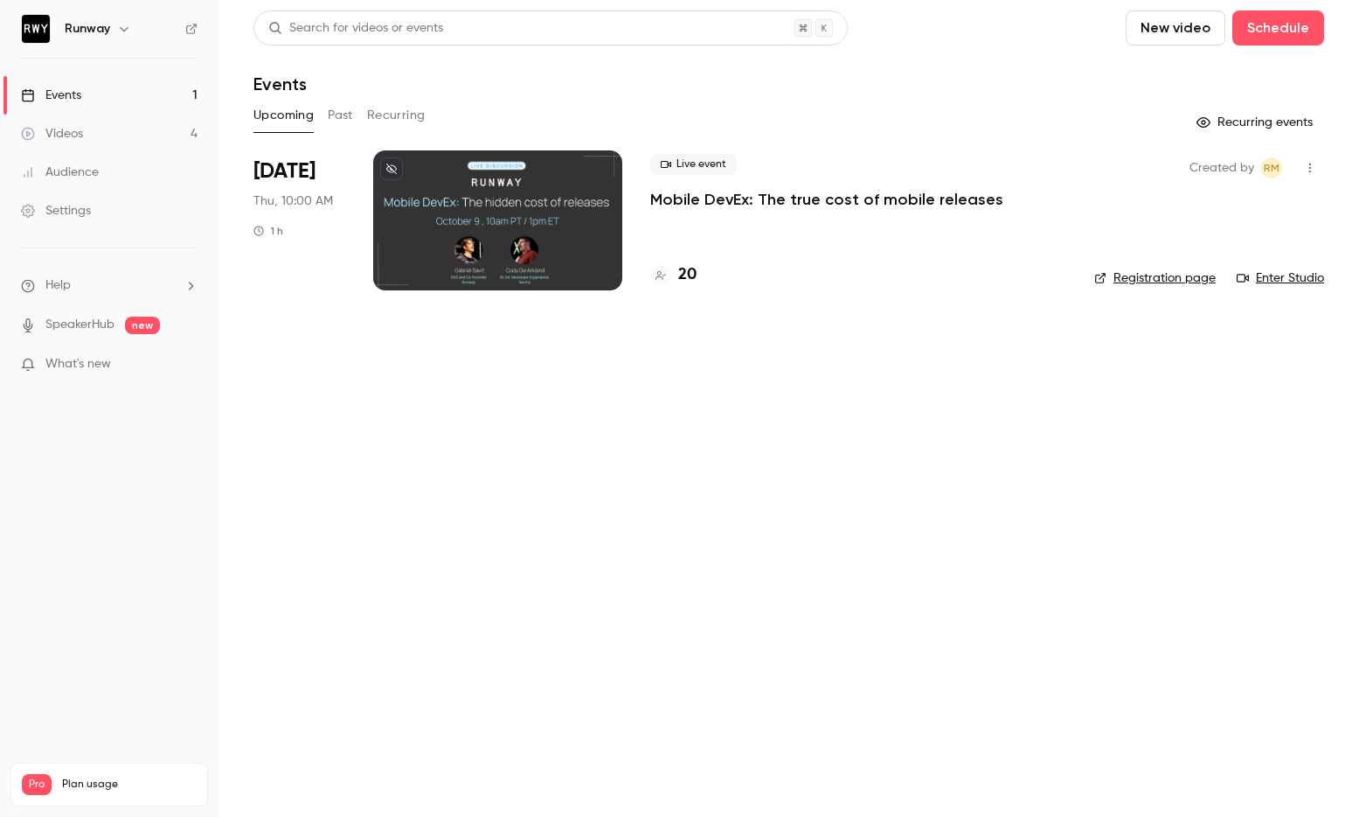
click at [1303, 163] on icon "button" at bounding box center [1310, 168] width 14 height 12
click at [757, 441] on div at bounding box center [679, 408] width 1359 height 817
click at [841, 199] on p "Mobile DevEx: The true cost of mobile releases" at bounding box center [826, 199] width 353 height 21
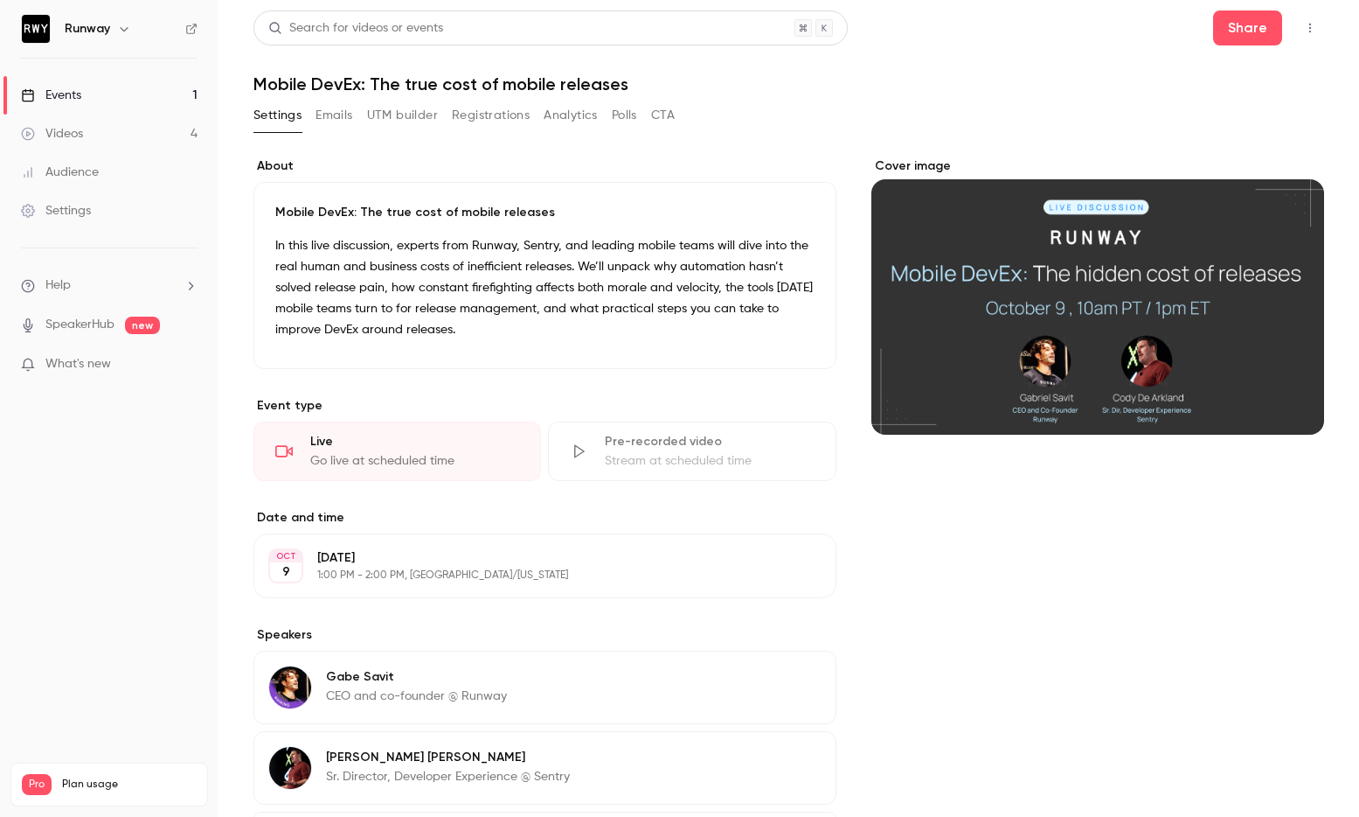
click at [1310, 24] on icon "button" at bounding box center [1311, 29] width 2 height 10
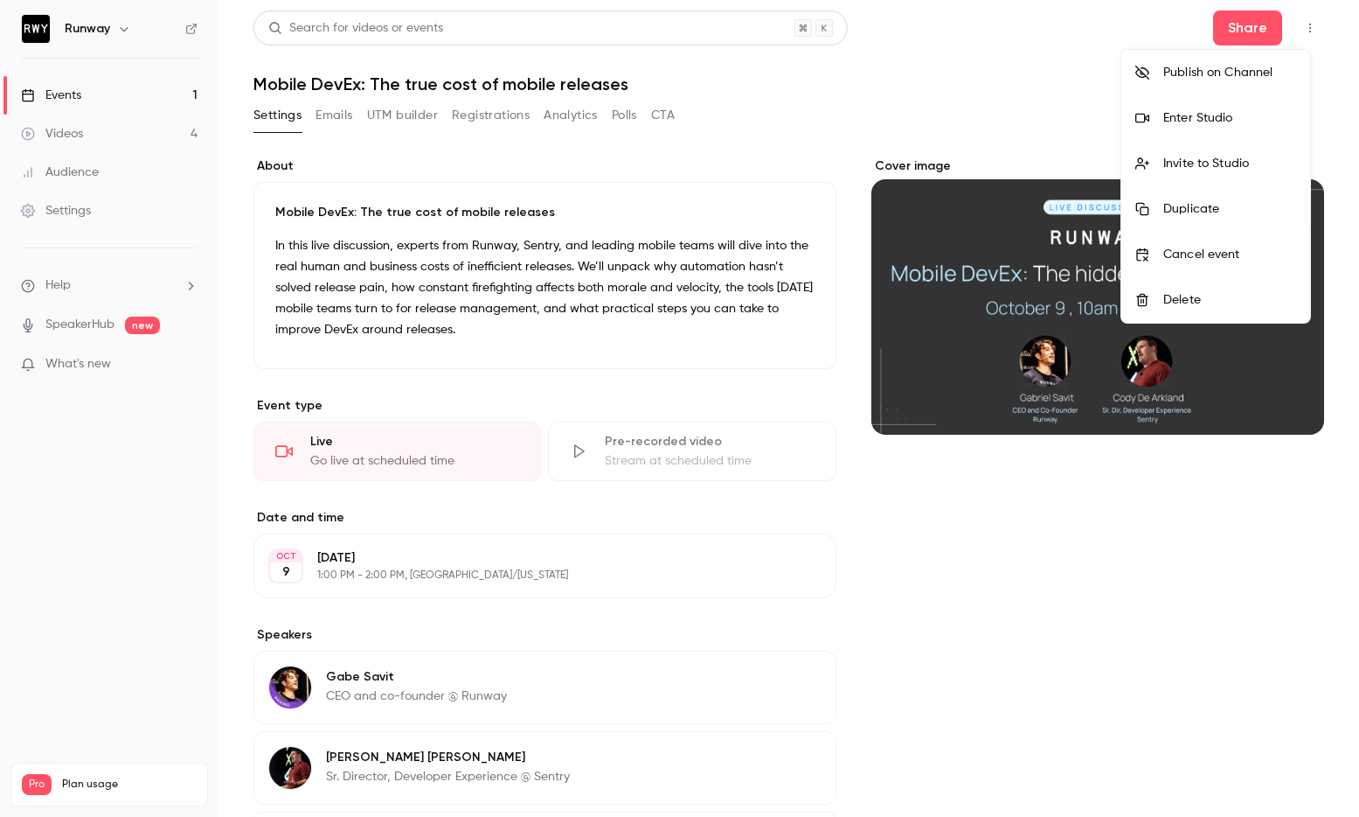
click at [928, 98] on div at bounding box center [679, 408] width 1359 height 817
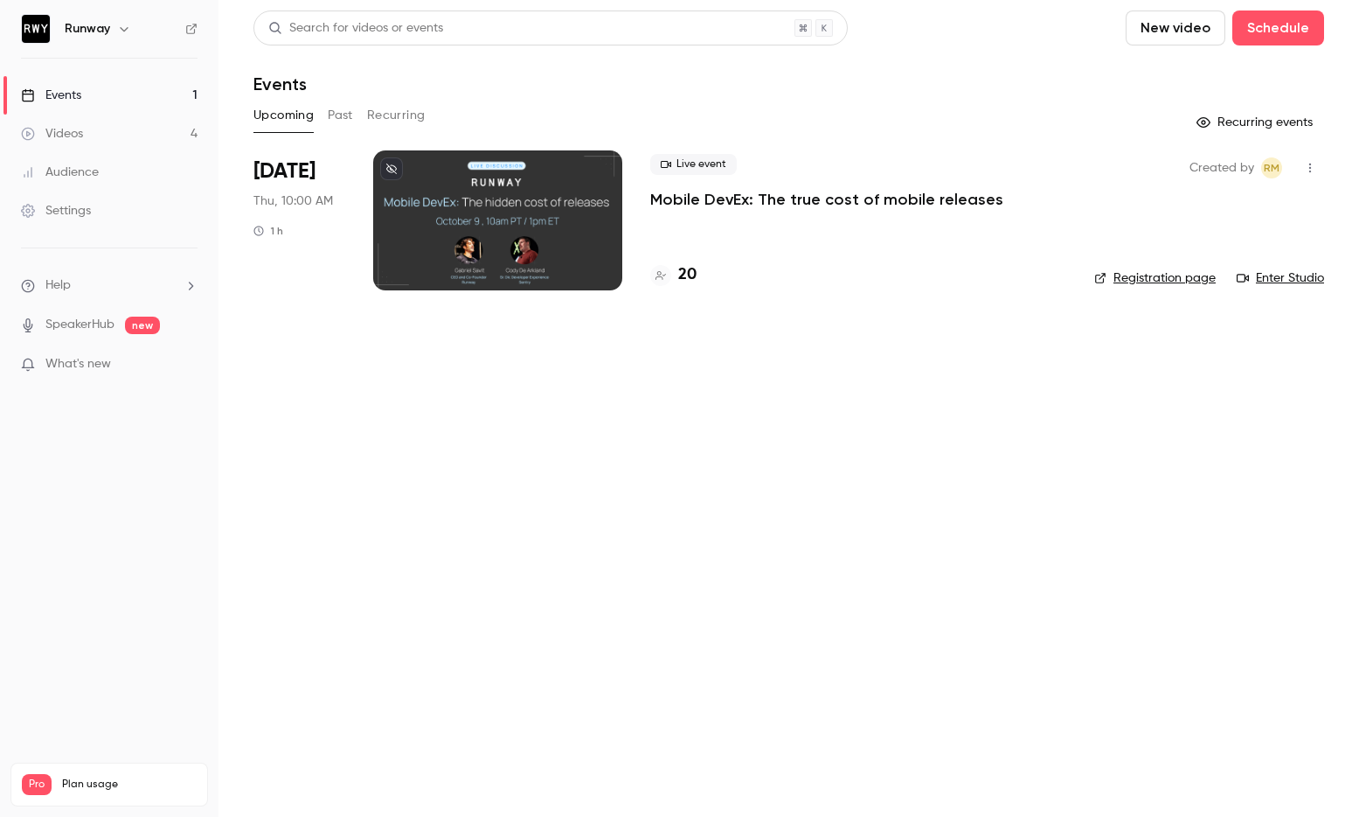
click at [109, 133] on link "Videos 4" at bounding box center [109, 134] width 219 height 38
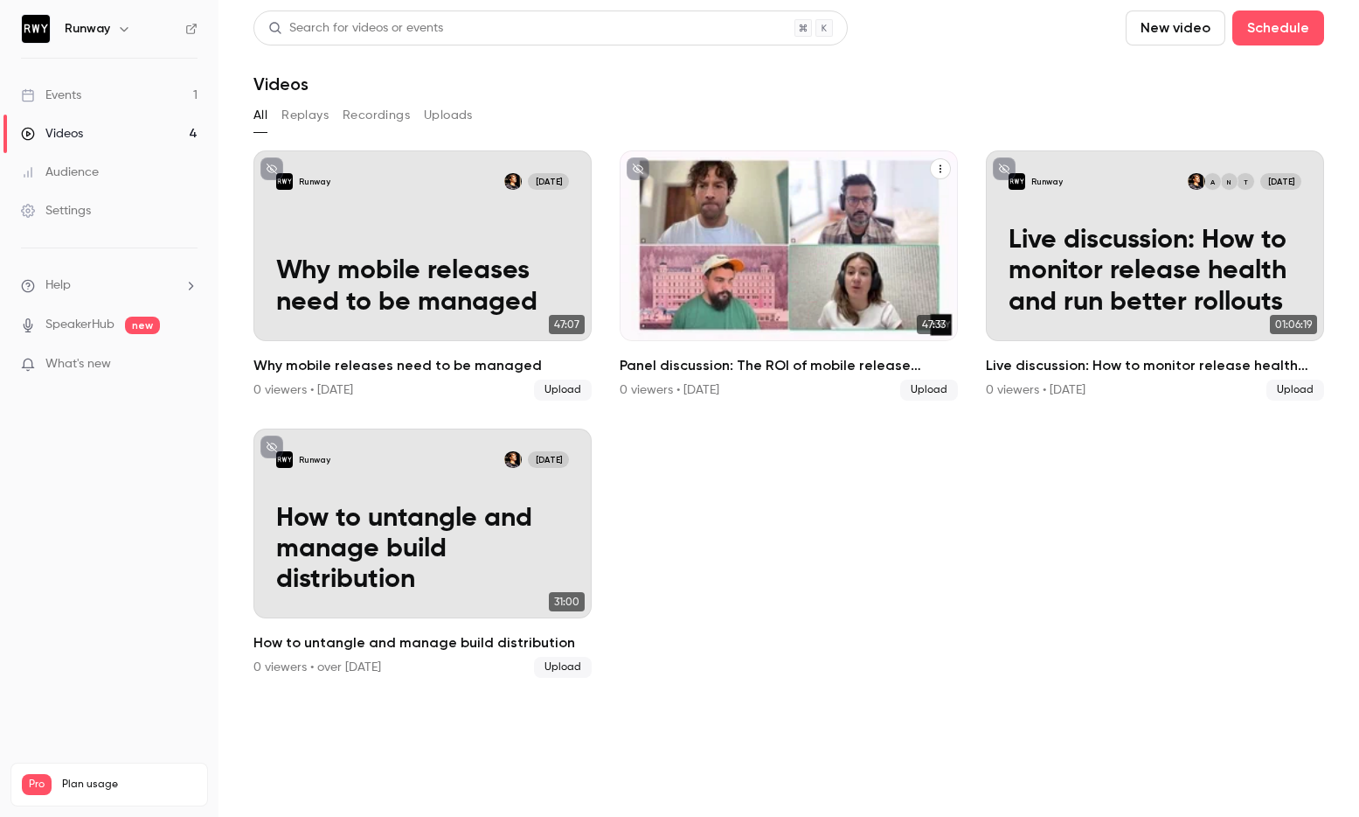
click at [781, 365] on h2 "Panel discussion: The ROI of mobile release management" at bounding box center [789, 365] width 338 height 21
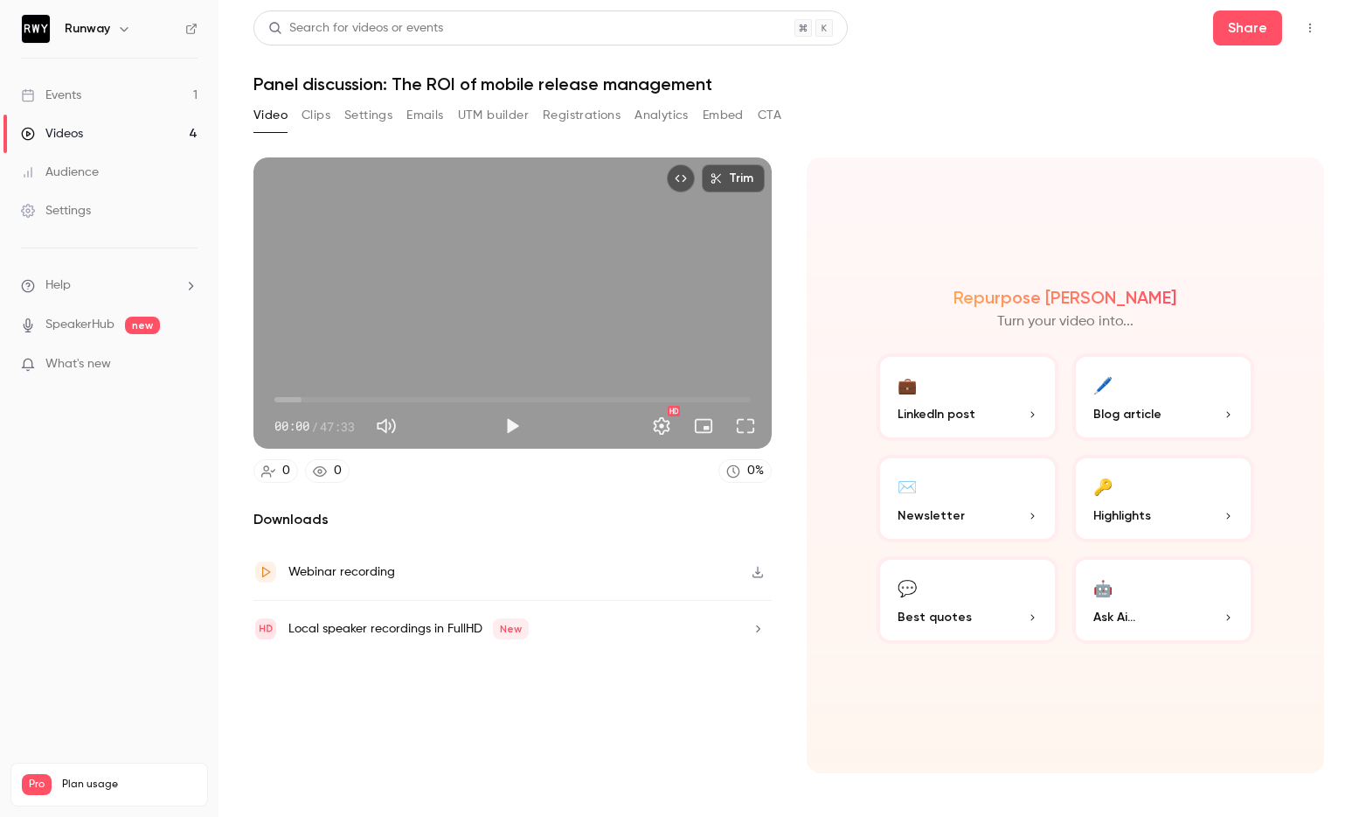
click at [421, 110] on button "Emails" at bounding box center [425, 115] width 37 height 28
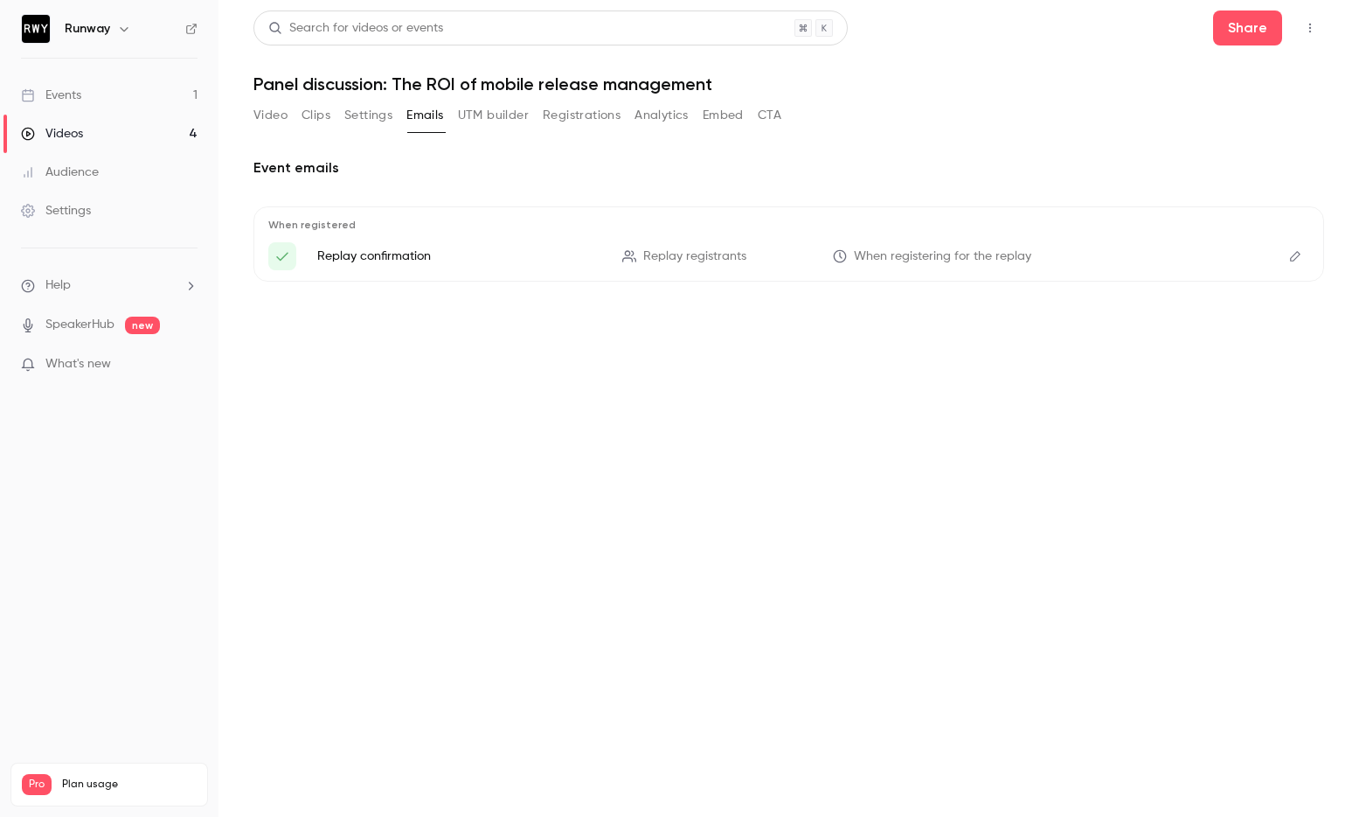
click at [483, 512] on section "Video Clips Settings Emails UTM builder Registrations Analytics Embed CTA Event…" at bounding box center [789, 453] width 1071 height 705
click at [573, 115] on button "Registrations" at bounding box center [582, 115] width 78 height 28
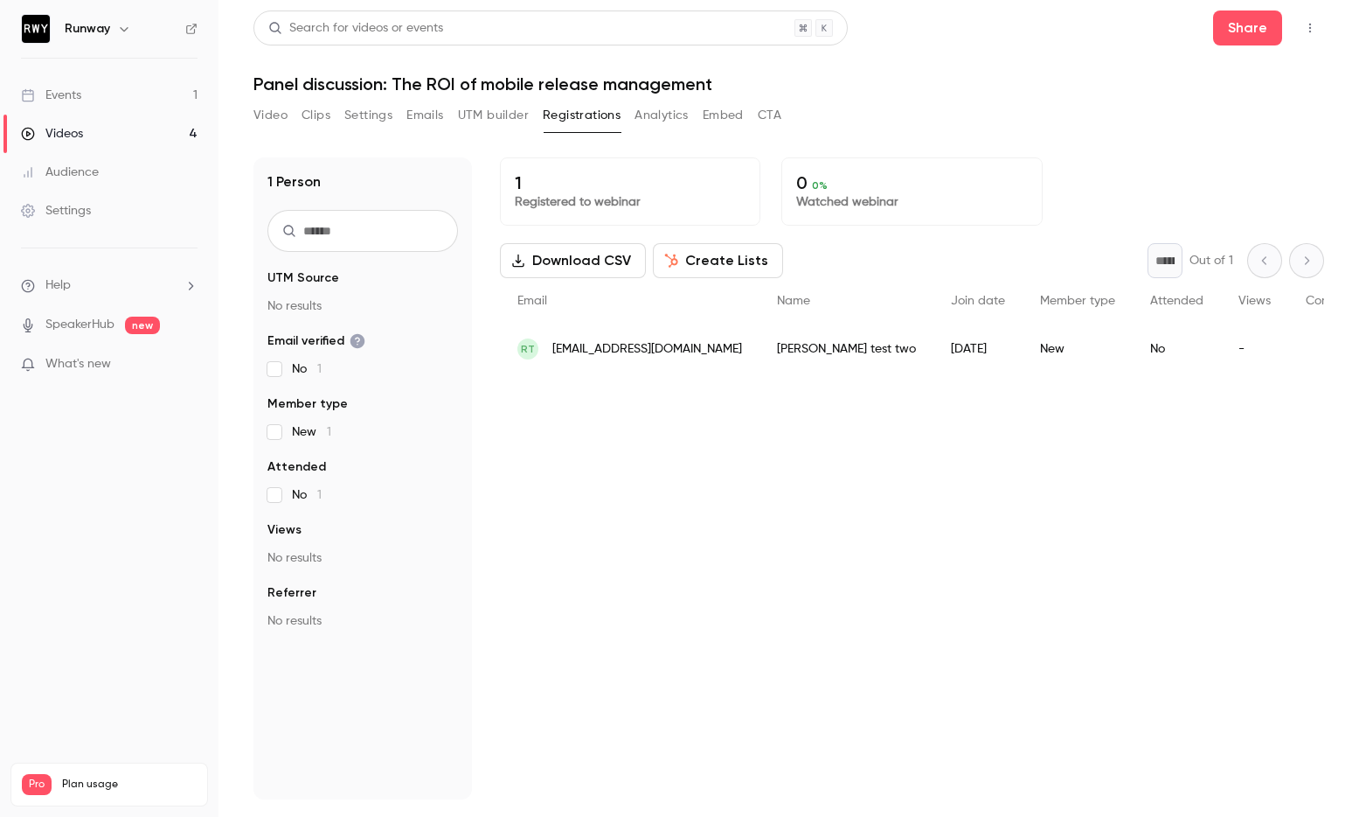
click at [1000, 610] on div "1 Registered to webinar 0 0 % Watched webinar Download CSV Create Lists * Out o…" at bounding box center [912, 478] width 824 height 642
click at [778, 627] on div "1 Registered to webinar 0 0 % Watched webinar Download CSV Create Lists * Out o…" at bounding box center [912, 478] width 824 height 642
click at [754, 527] on div "1 Registered to webinar 0 0 % Watched webinar Download CSV Create Lists * Out o…" at bounding box center [912, 478] width 824 height 642
click at [798, 407] on div "1 Registered to webinar 0 0 % Watched webinar Download CSV Create Lists * Out o…" at bounding box center [912, 478] width 824 height 642
click at [971, 99] on div "Search for videos or events Share Panel discussion: The ROI of mobile release m…" at bounding box center [789, 408] width 1071 height 796
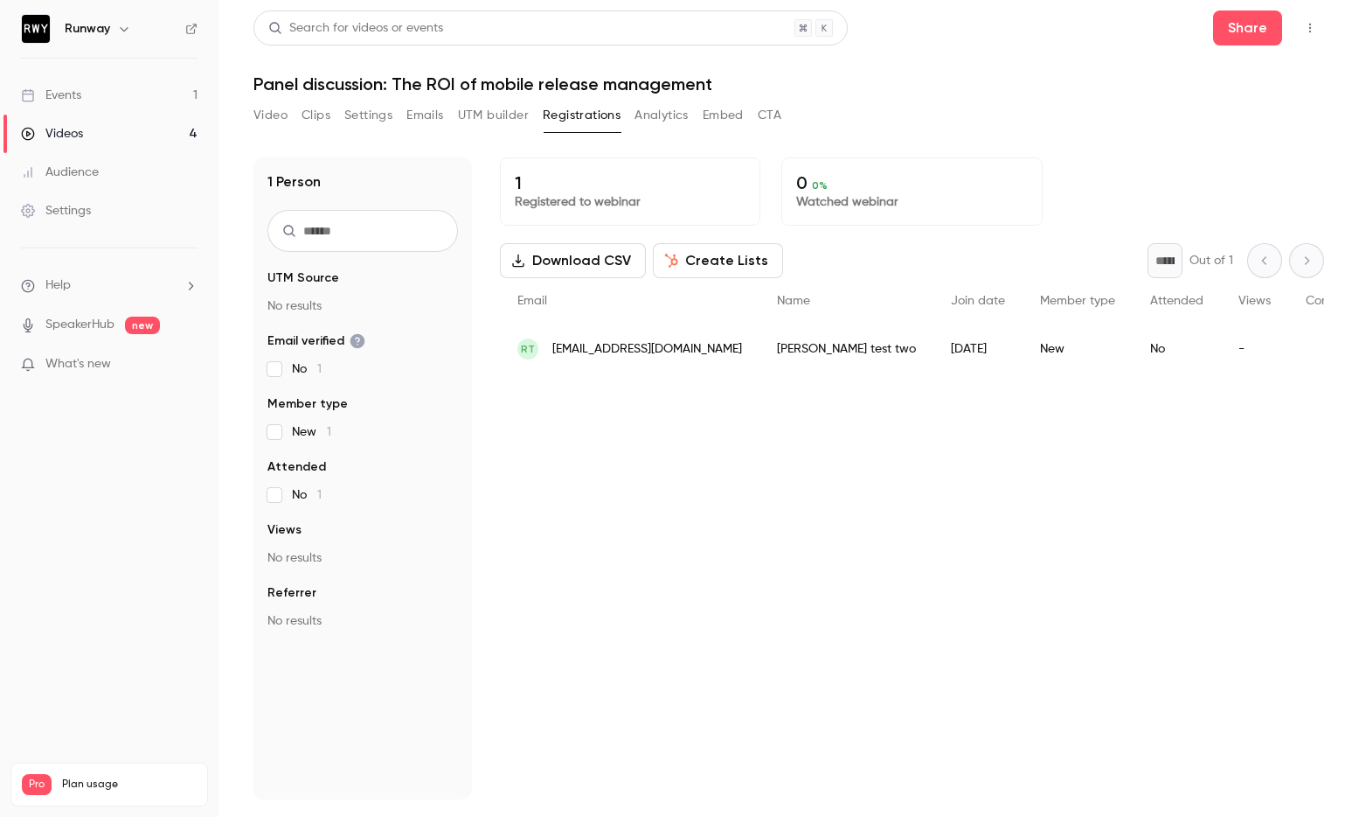
click at [429, 115] on button "Emails" at bounding box center [425, 115] width 37 height 28
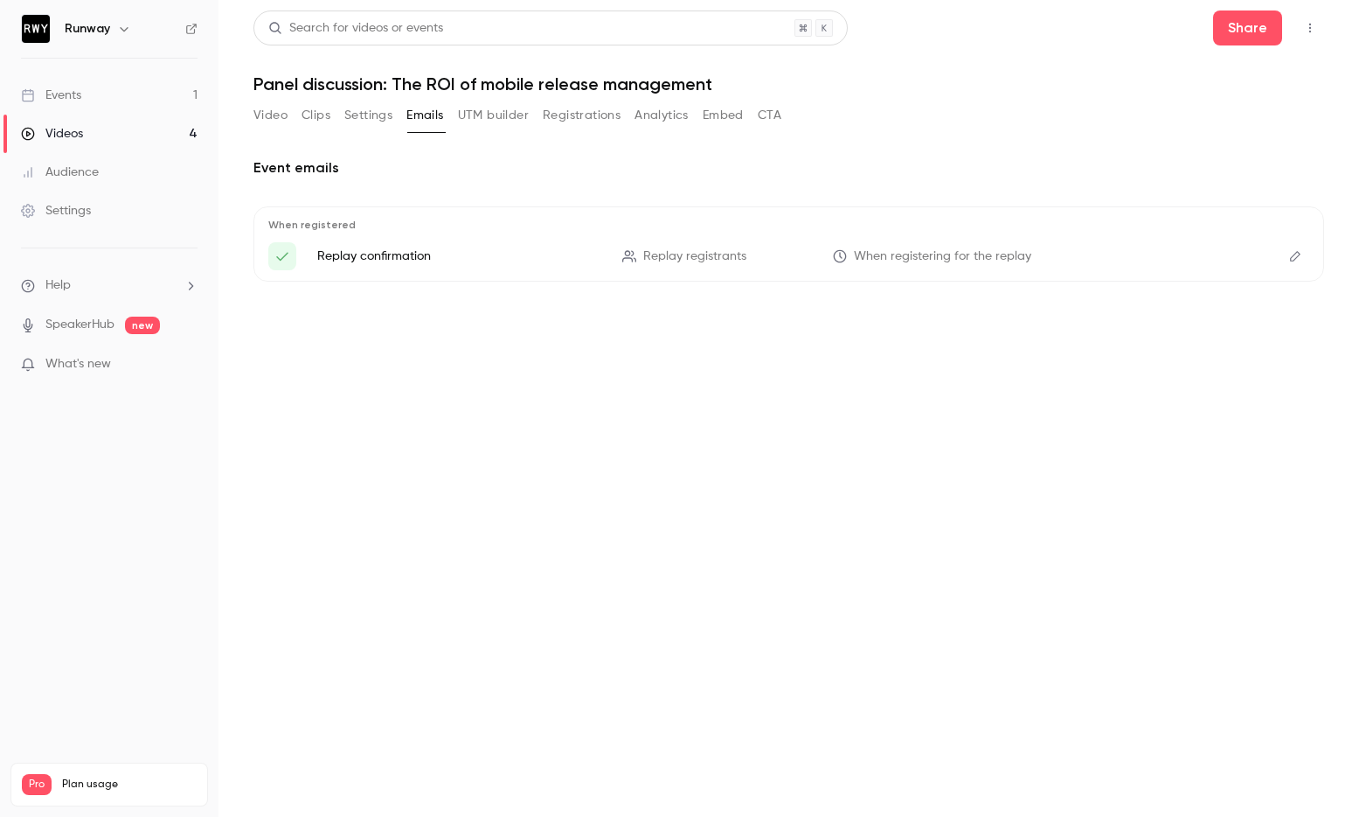
click at [1017, 272] on div "When registered Replay confirmation Replay registrants When registering for the…" at bounding box center [789, 243] width 1071 height 75
click at [1004, 249] on span "When registering for the replay" at bounding box center [942, 256] width 177 height 18
click at [388, 253] on p "Replay confirmation" at bounding box center [459, 255] width 284 height 17
click at [275, 259] on icon "Here's your access link to {{ event_name }}!" at bounding box center [283, 256] width 16 height 16
click at [370, 172] on h2 "Event emails" at bounding box center [789, 167] width 1071 height 21
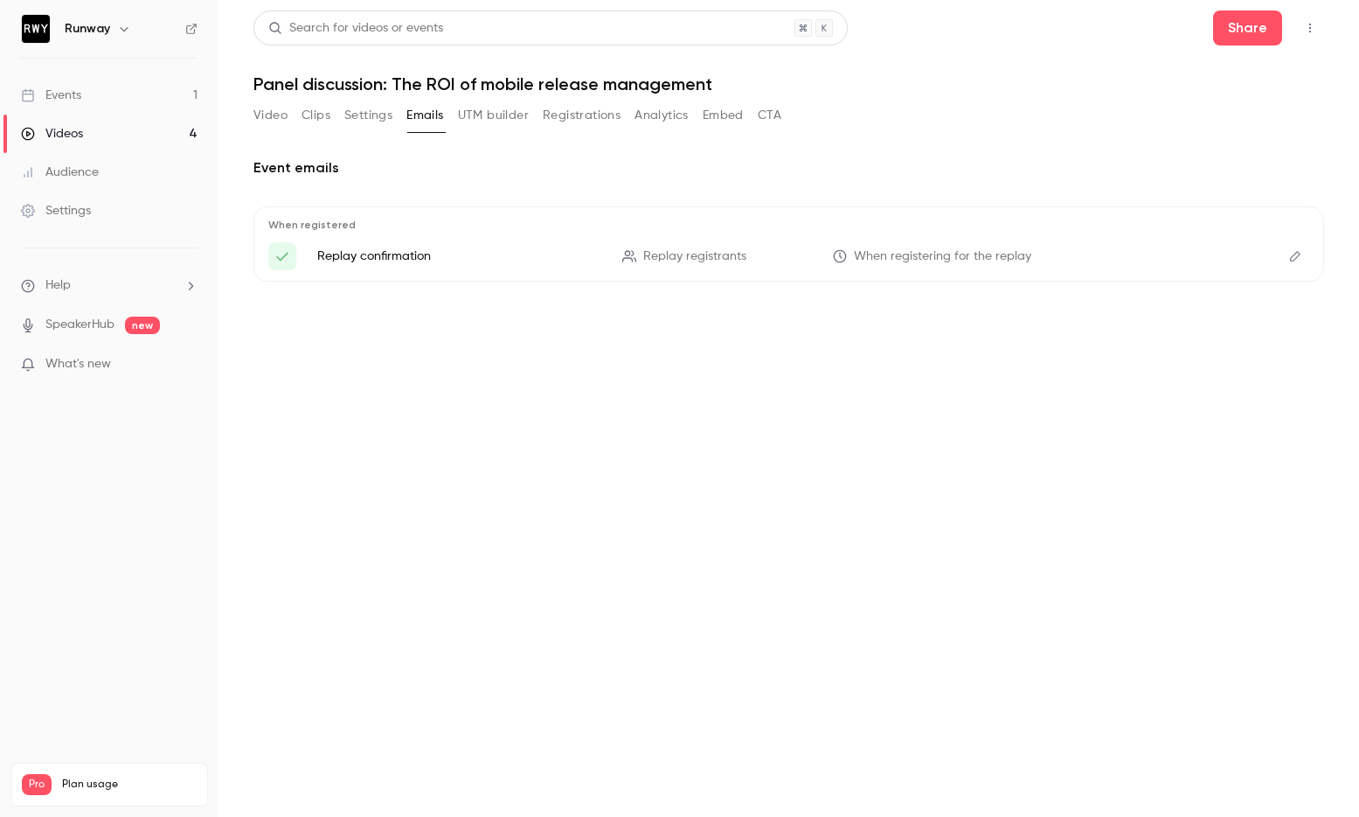
click at [369, 127] on button "Settings" at bounding box center [368, 115] width 48 height 28
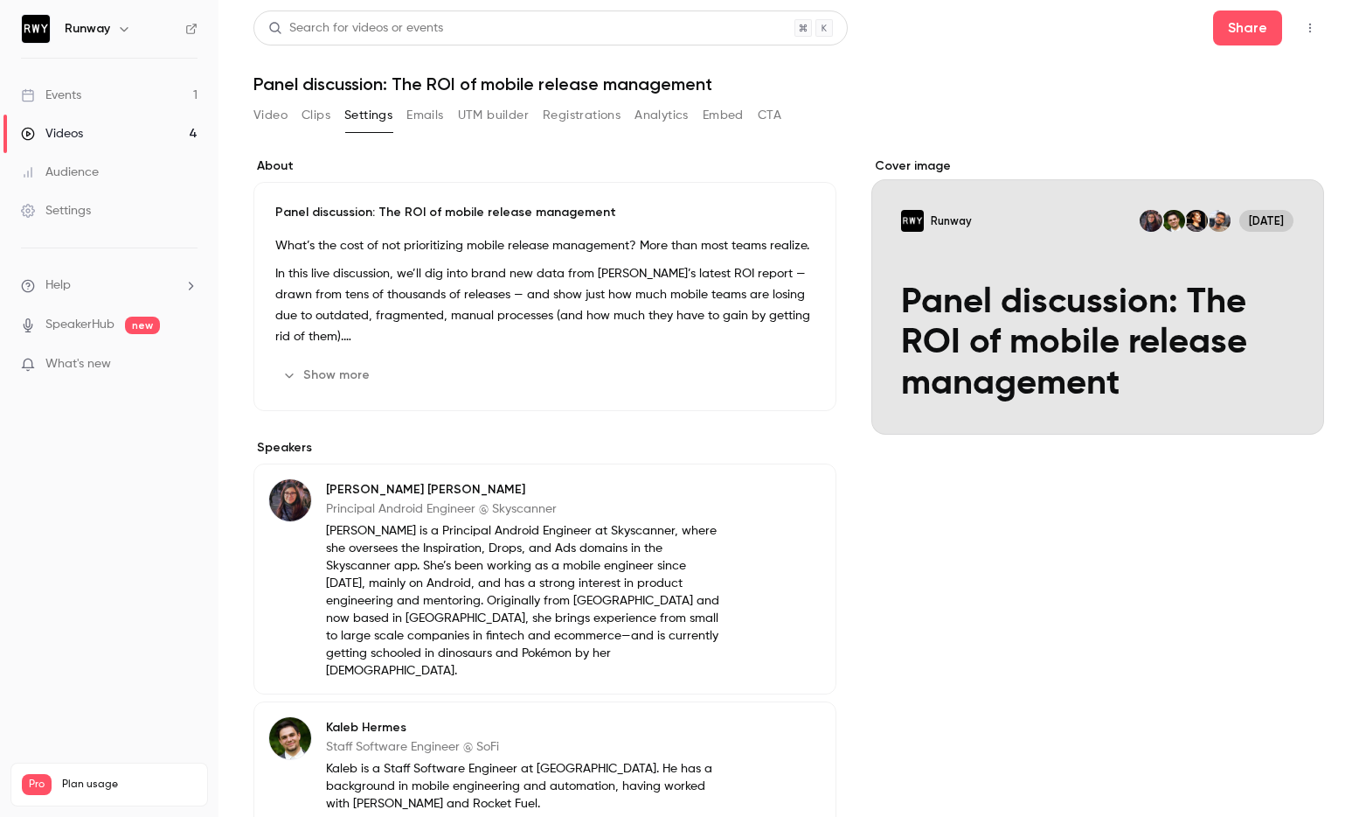
click at [288, 375] on icon "button" at bounding box center [289, 375] width 8 height 4
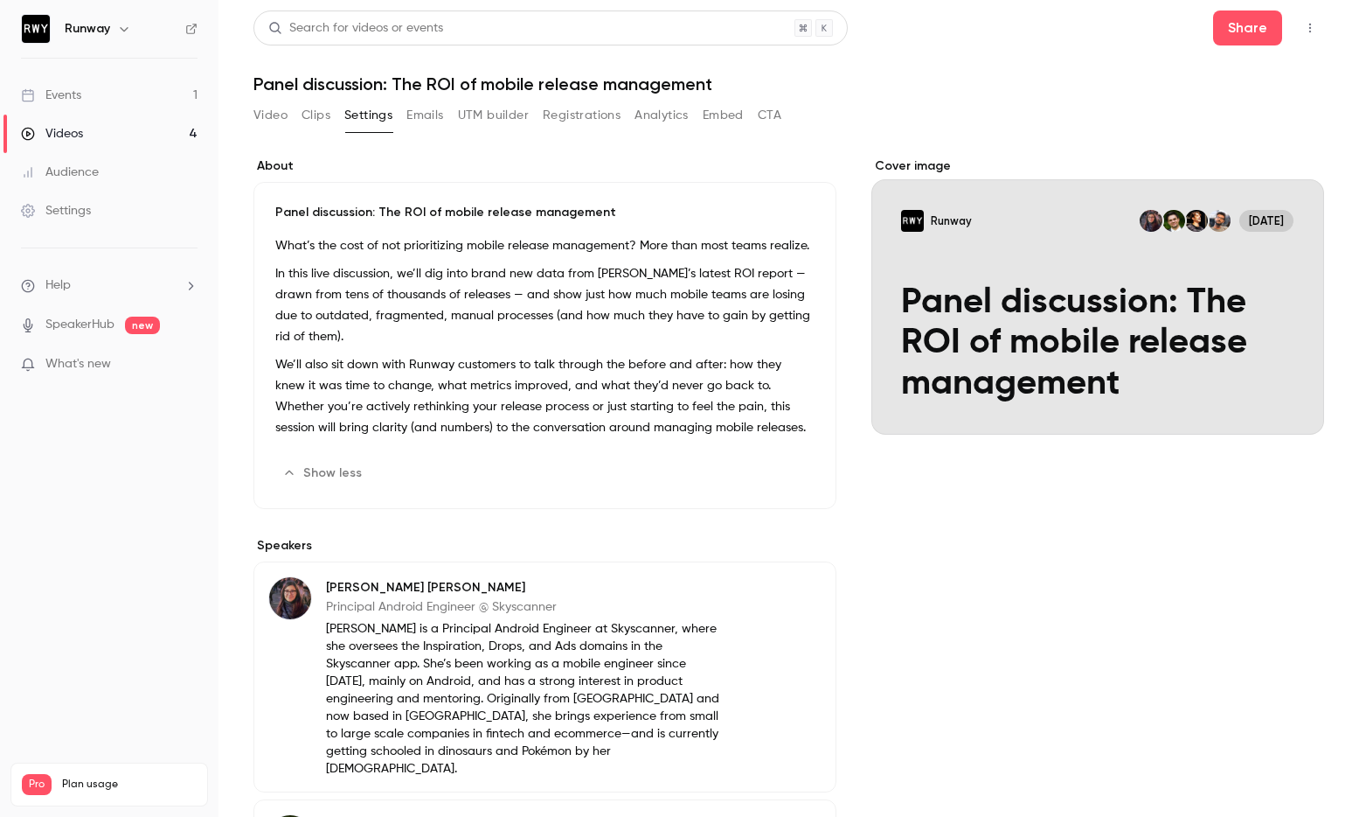
click at [528, 149] on div "About Panel discussion: The ROI of mobile release management What’s the cost of…" at bounding box center [789, 804] width 1071 height 1336
click at [1243, 129] on div "Video Clips Settings Emails UTM builder Registrations Analytics Embed CTA" at bounding box center [789, 118] width 1071 height 35
click at [1246, 25] on button "Share" at bounding box center [1247, 27] width 69 height 35
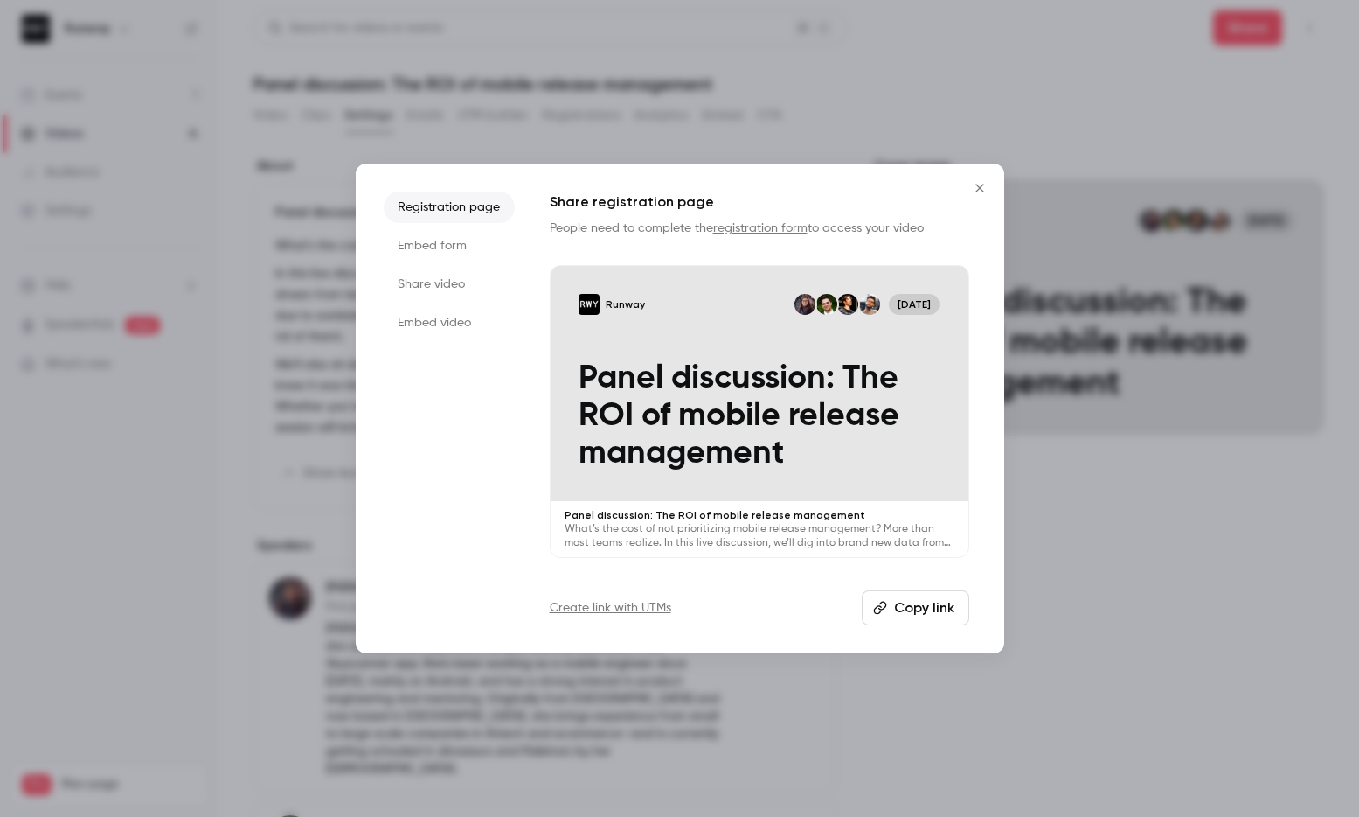
click at [951, 613] on button "Copy link" at bounding box center [916, 607] width 108 height 35
